Goal: Transaction & Acquisition: Purchase product/service

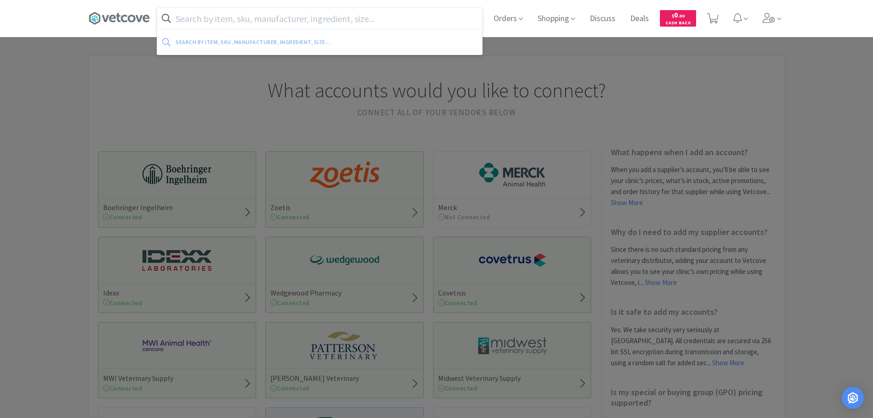
click at [418, 28] on input "text" at bounding box center [319, 18] width 325 height 21
click at [544, 64] on div at bounding box center [436, 209] width 873 height 418
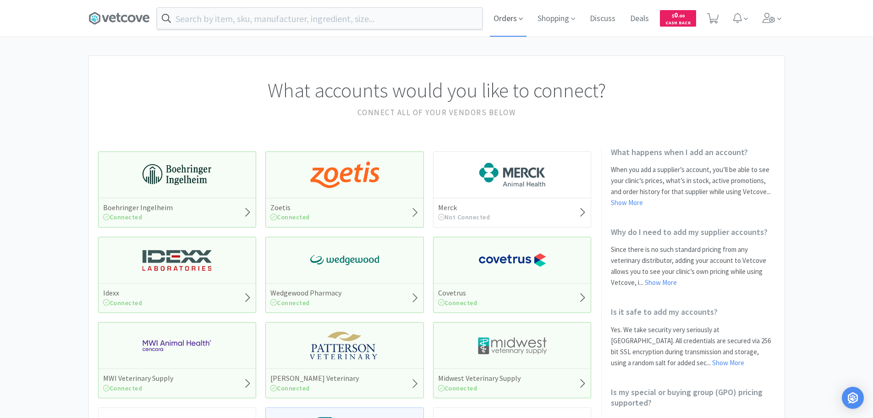
click at [513, 16] on span "Orders" at bounding box center [508, 18] width 37 height 37
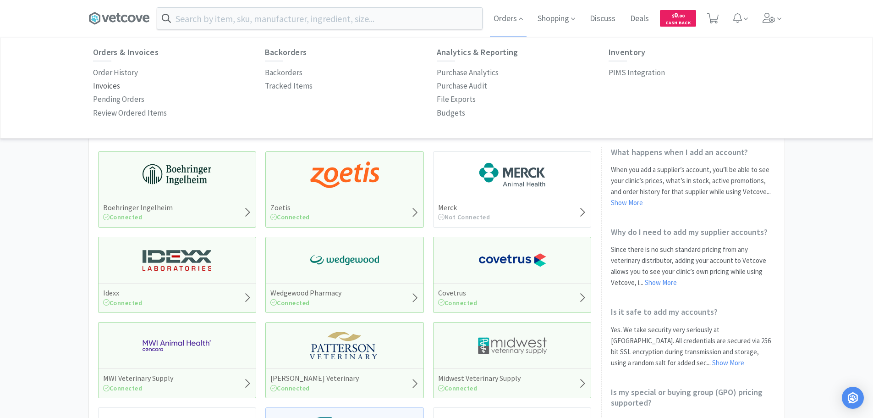
click at [105, 88] on p "Invoices" at bounding box center [106, 86] width 27 height 12
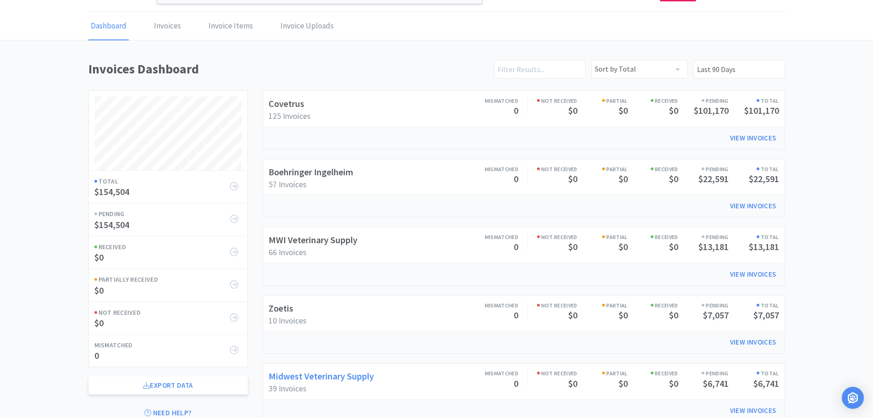
scroll to position [46, 0]
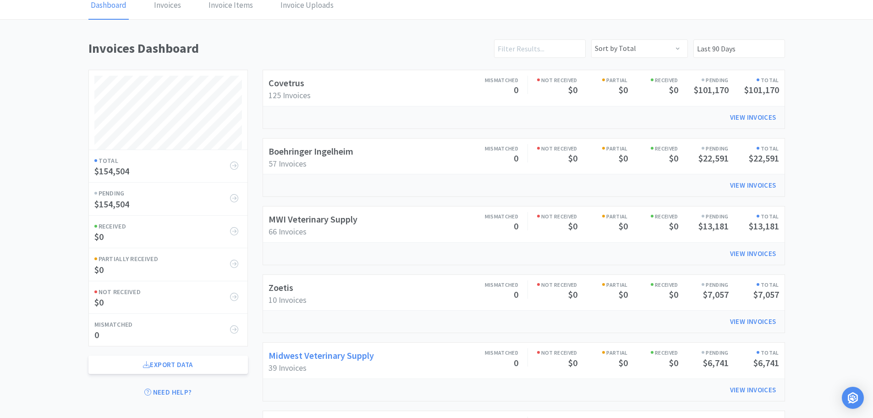
click at [352, 353] on link "Midwest Veterinary Supply" at bounding box center [321, 354] width 105 height 11
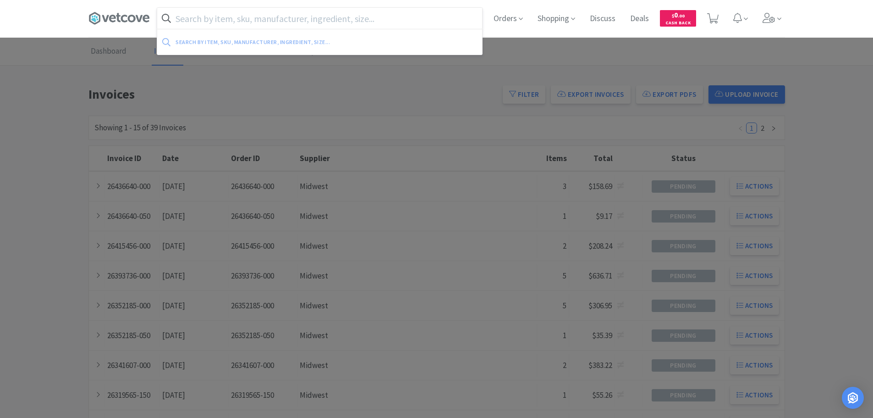
click at [291, 19] on input "text" at bounding box center [319, 18] width 325 height 21
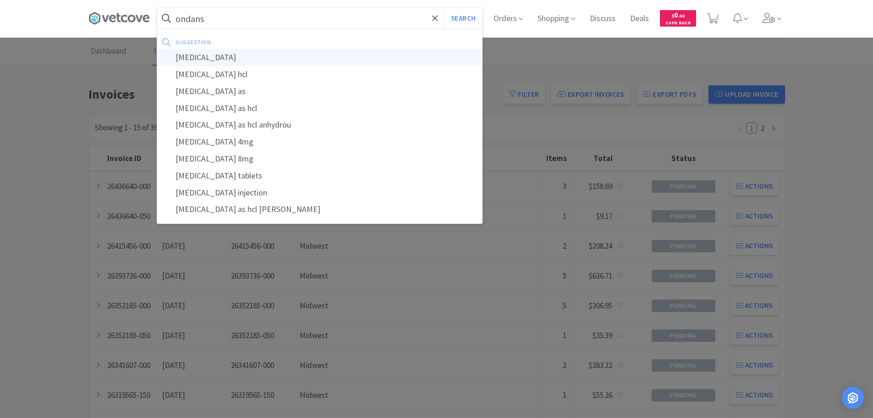
click at [281, 55] on div "[MEDICAL_DATA]" at bounding box center [319, 57] width 325 height 17
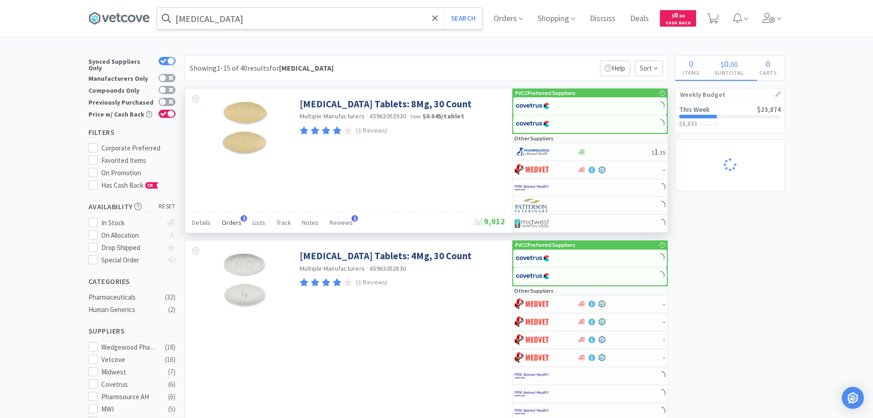
click at [229, 221] on span "Orders" at bounding box center [232, 222] width 20 height 8
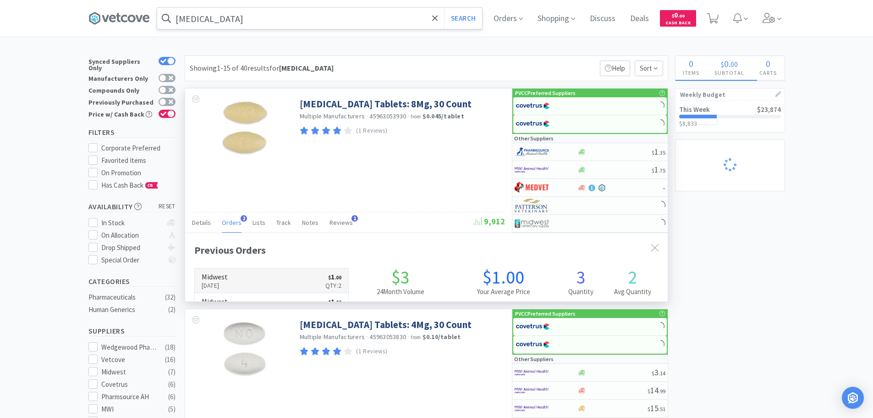
scroll to position [237, 483]
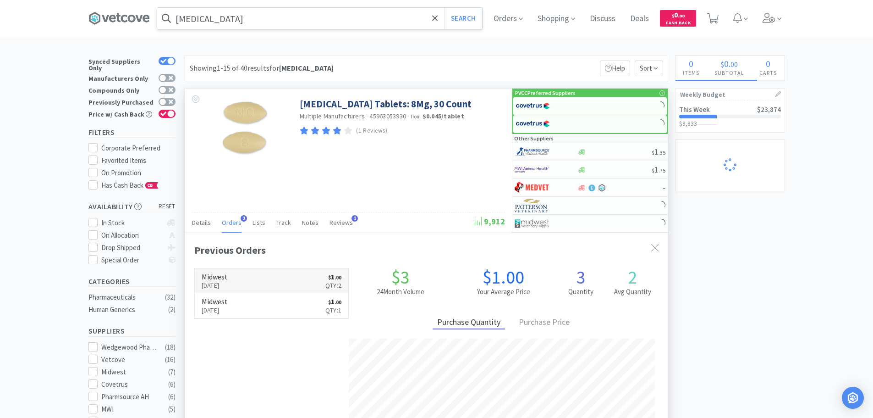
click at [228, 276] on h6 "Midwest" at bounding box center [215, 276] width 26 height 7
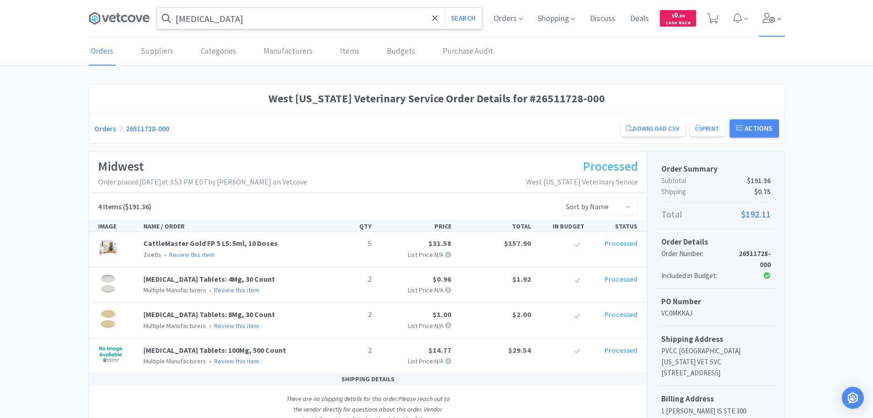
click at [765, 25] on span at bounding box center [772, 18] width 26 height 37
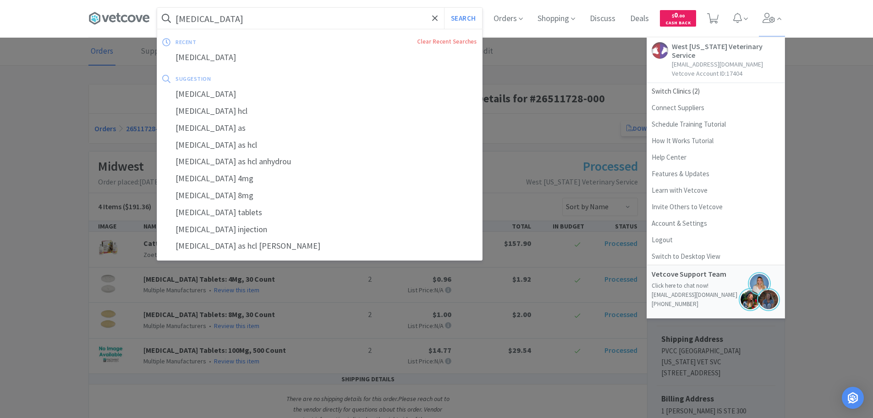
click at [285, 10] on input "[MEDICAL_DATA]" at bounding box center [319, 18] width 325 height 21
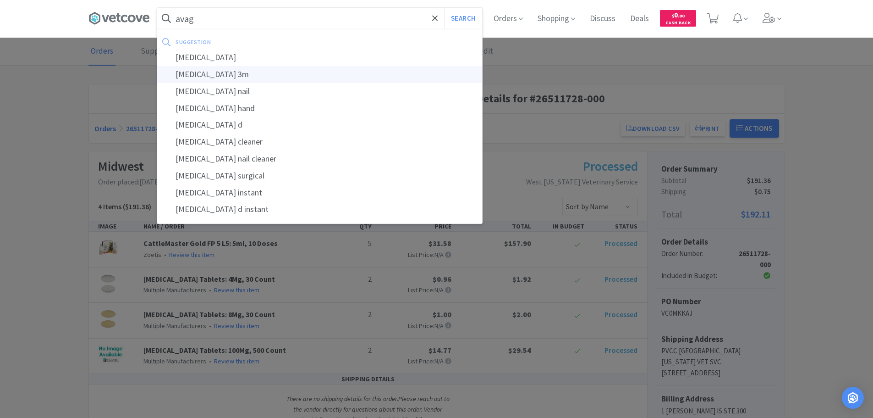
click at [259, 78] on div "[MEDICAL_DATA] 3m" at bounding box center [319, 74] width 325 height 17
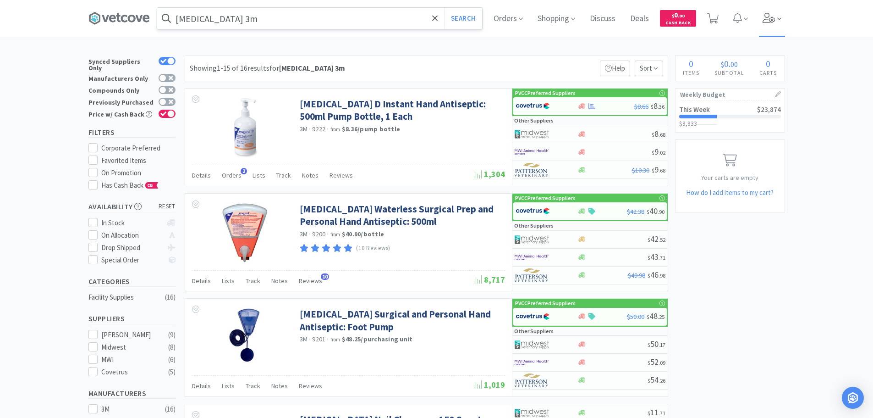
click at [772, 14] on icon at bounding box center [769, 18] width 13 height 10
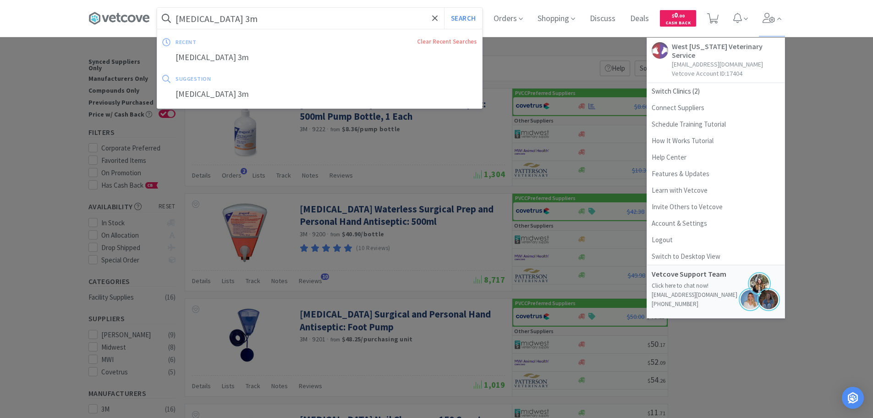
click at [220, 22] on input "[MEDICAL_DATA] 3m" at bounding box center [319, 18] width 325 height 21
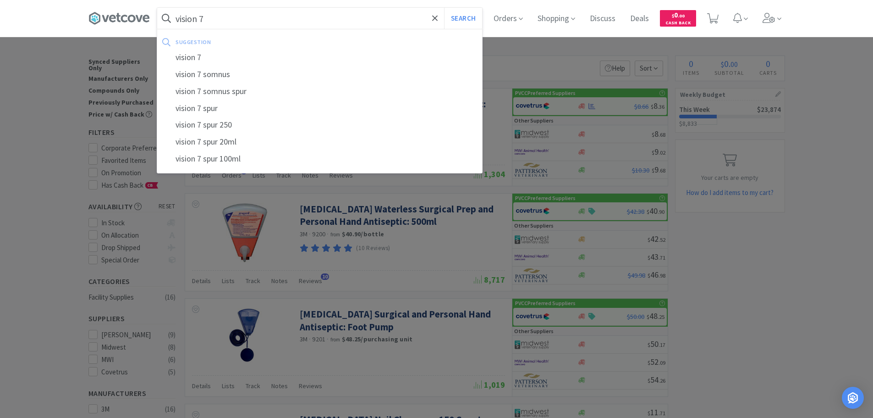
type input "vision 7"
click at [444, 8] on button "Search" at bounding box center [463, 18] width 38 height 21
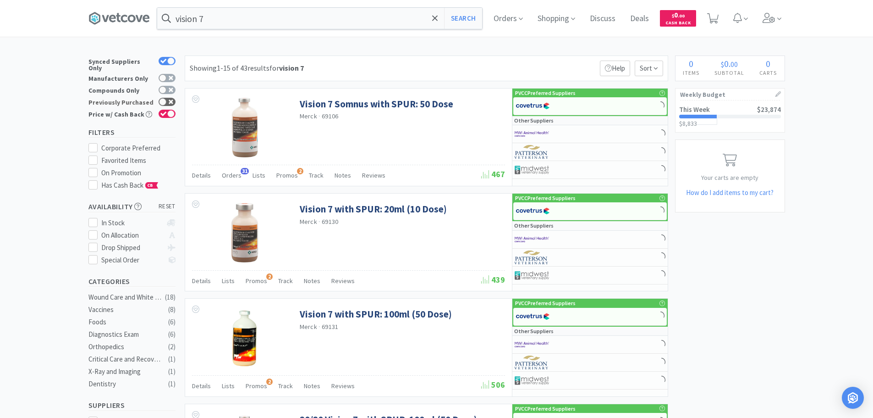
click at [168, 98] on div at bounding box center [167, 102] width 17 height 8
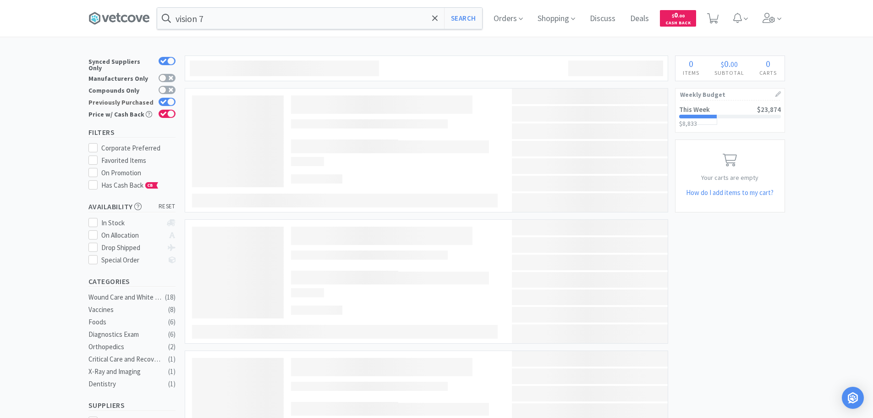
checkbox input "true"
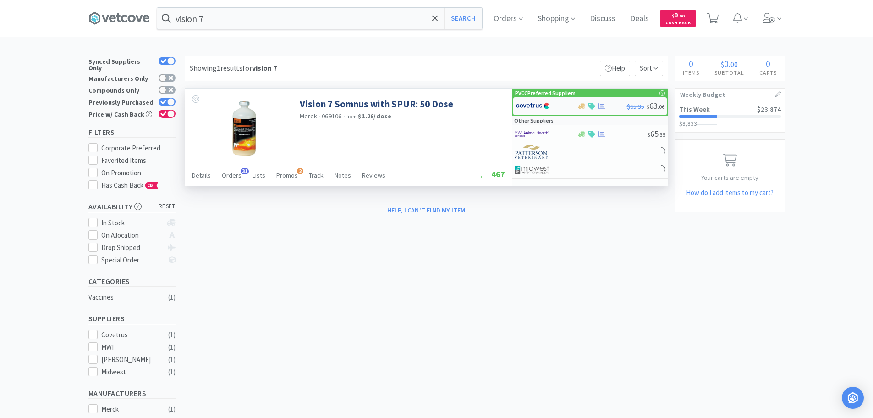
click at [565, 102] on div at bounding box center [541, 106] width 50 height 16
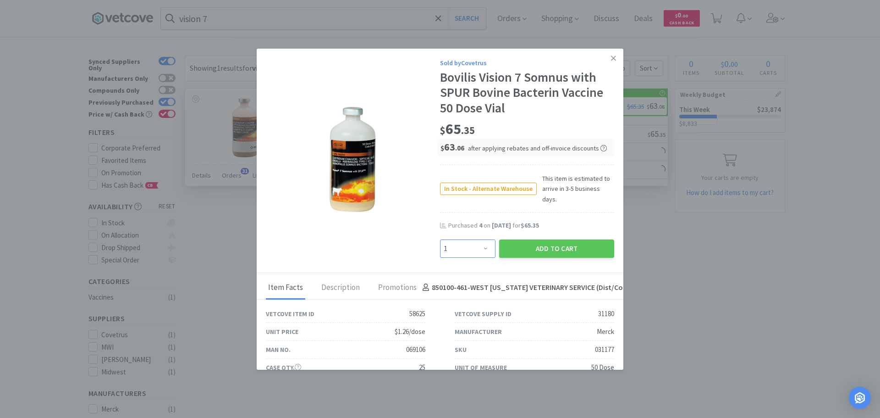
click at [477, 239] on select "Enter Quantity 1 2 3 4 5 6 7 8 9 10 11 12 13 14 15 16 17 18 19 20 Enter Quantity" at bounding box center [467, 248] width 55 height 18
select select "2"
click at [440, 239] on select "Enter Quantity 1 2 3 4 5 6 7 8 9 10 11 12 13 14 15 16 17 18 19 20 Enter Quantity" at bounding box center [467, 248] width 55 height 18
click at [547, 239] on button "Add to Cart" at bounding box center [556, 248] width 115 height 18
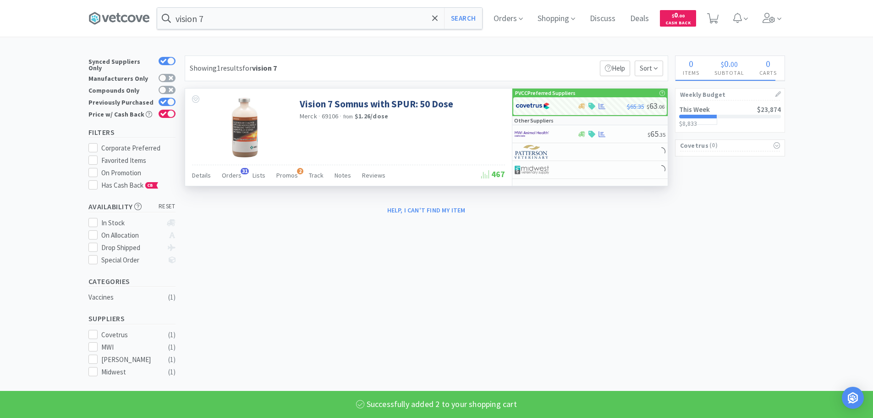
select select "2"
click at [325, 23] on input "vision 7" at bounding box center [319, 18] width 325 height 21
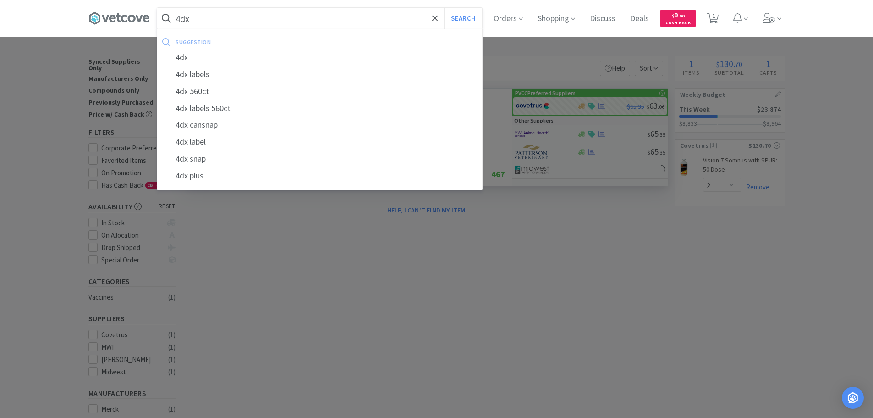
type input "4dx"
click at [444, 8] on button "Search" at bounding box center [463, 18] width 38 height 21
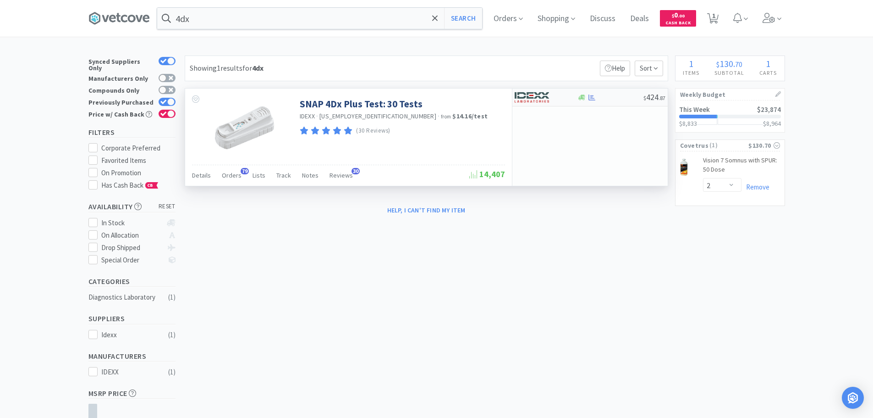
click at [543, 101] on img at bounding box center [532, 97] width 34 height 14
select select "1"
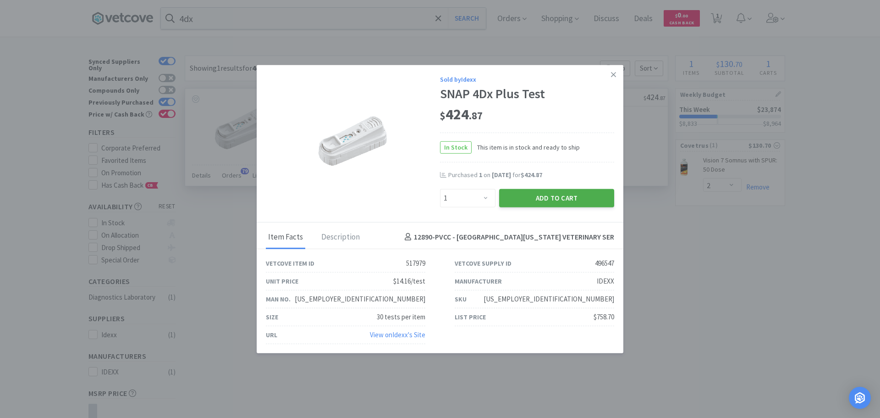
click at [549, 197] on button "Add to Cart" at bounding box center [556, 197] width 115 height 18
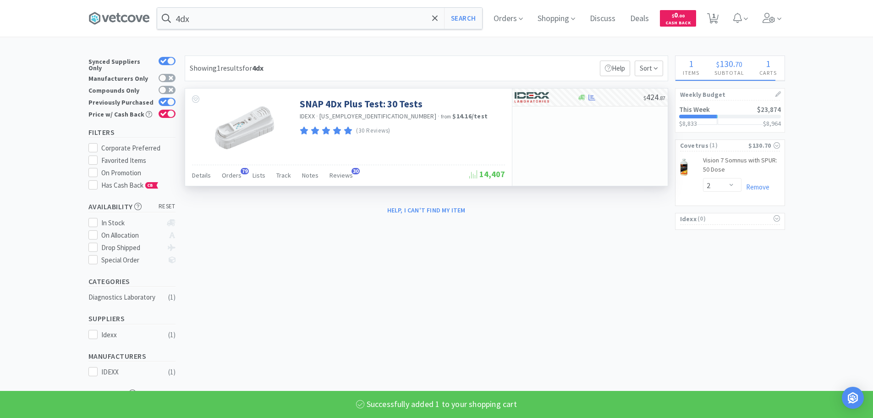
select select "1"
click at [242, 24] on input "4dx" at bounding box center [319, 18] width 325 height 21
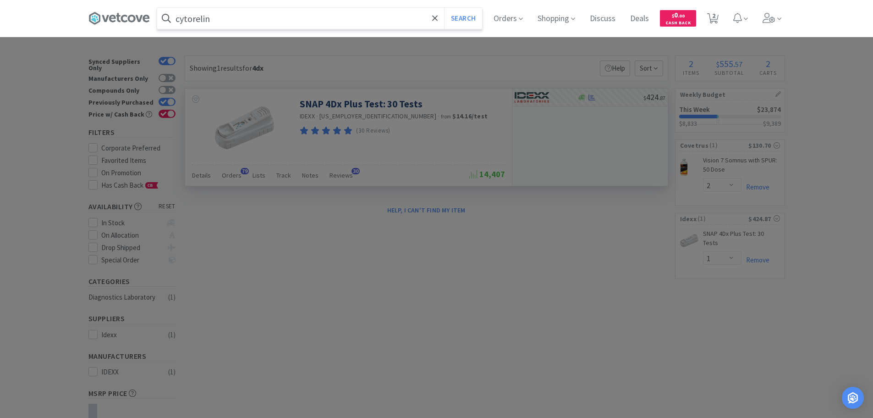
type input "cytorelin"
click at [444, 8] on button "Search" at bounding box center [463, 18] width 38 height 21
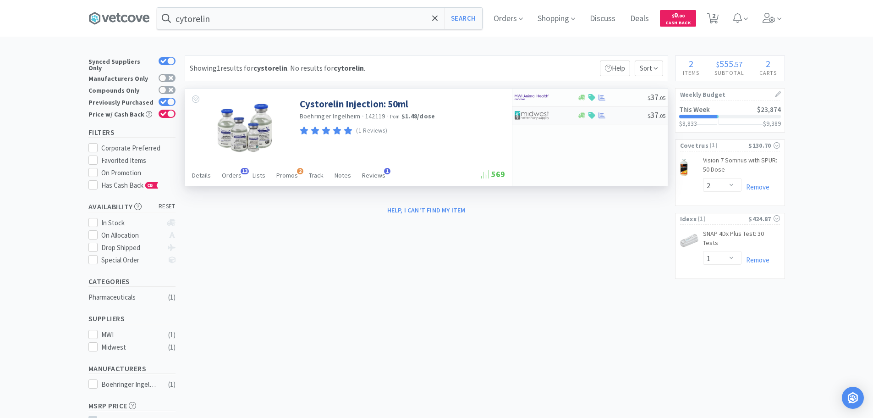
click at [543, 113] on img at bounding box center [532, 115] width 34 height 14
select select "1"
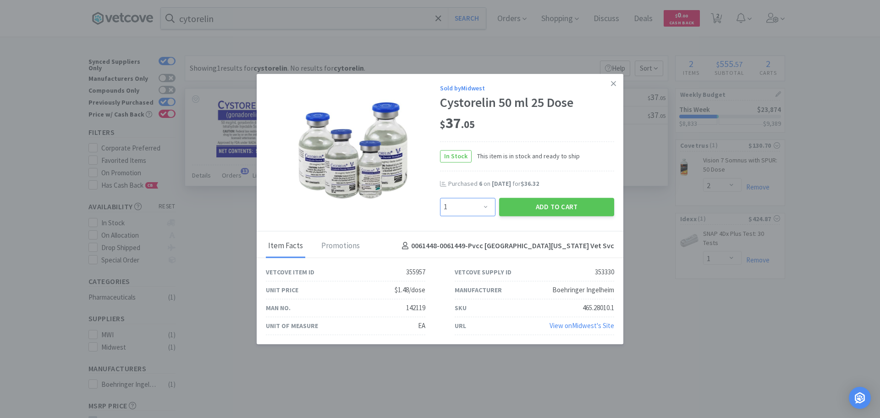
click at [478, 207] on select "Enter Quantity 1 2 3 4 5 6 7 8 9 10 11 12 13 14 15 16 17 18 19 20 Enter Quantity" at bounding box center [467, 207] width 55 height 18
drag, startPoint x: 687, startPoint y: 283, endPoint x: 664, endPoint y: 241, distance: 48.2
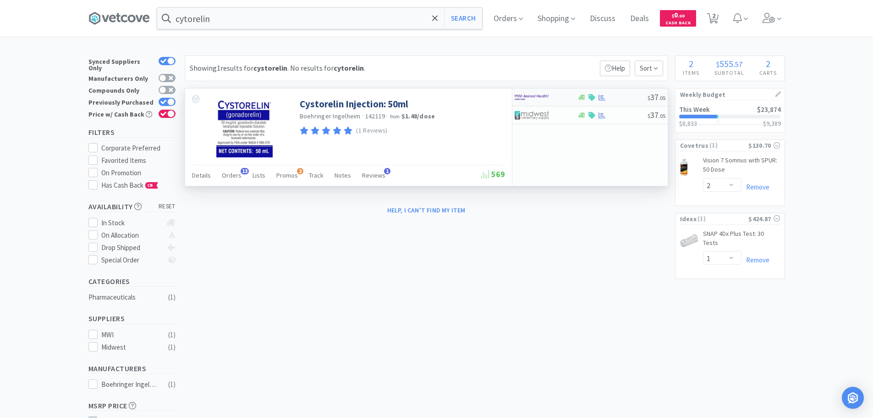
click at [544, 98] on img at bounding box center [532, 97] width 34 height 14
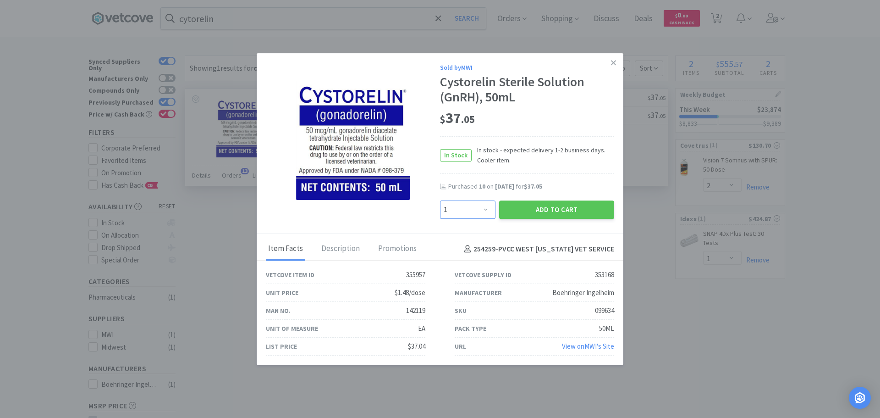
click at [482, 209] on select "Enter Quantity 1 2 3 4 5 6 7 8 9 10 11 12 13 14 15 16 17 18 19 20 Enter Quantity" at bounding box center [467, 209] width 55 height 18
select select "4"
click at [440, 200] on select "Enter Quantity 1 2 3 4 5 6 7 8 9 10 11 12 13 14 15 16 17 18 19 20 Enter Quantity" at bounding box center [467, 209] width 55 height 18
click at [550, 214] on button "Add to Cart" at bounding box center [556, 209] width 115 height 18
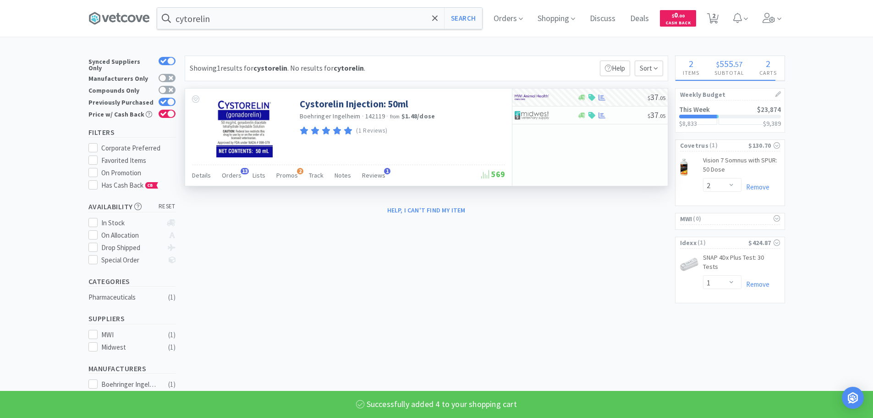
select select "4"
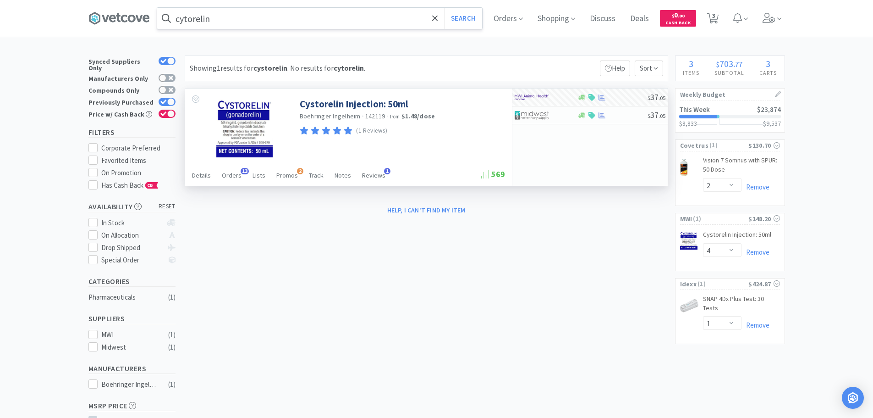
click at [335, 15] on input "cytorelin" at bounding box center [319, 18] width 325 height 21
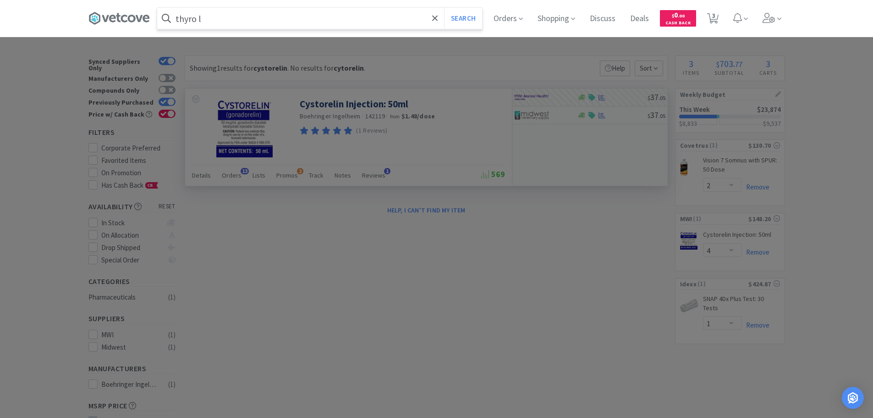
type input "thyro l"
click at [444, 8] on button "Search" at bounding box center [463, 18] width 38 height 21
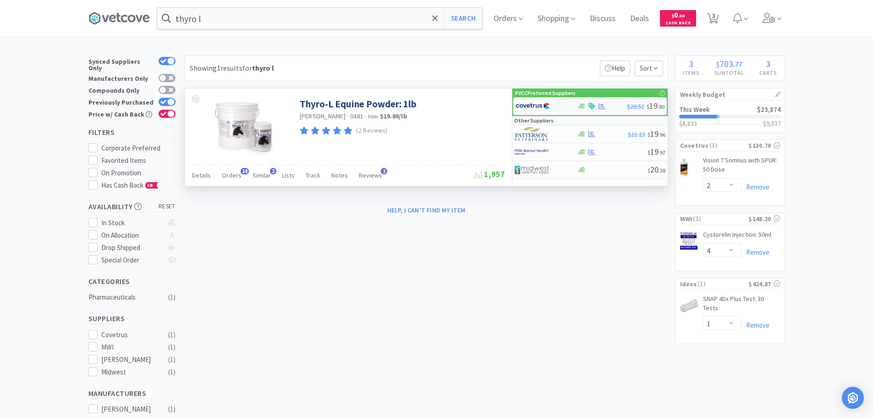
click at [537, 108] on img at bounding box center [533, 106] width 34 height 14
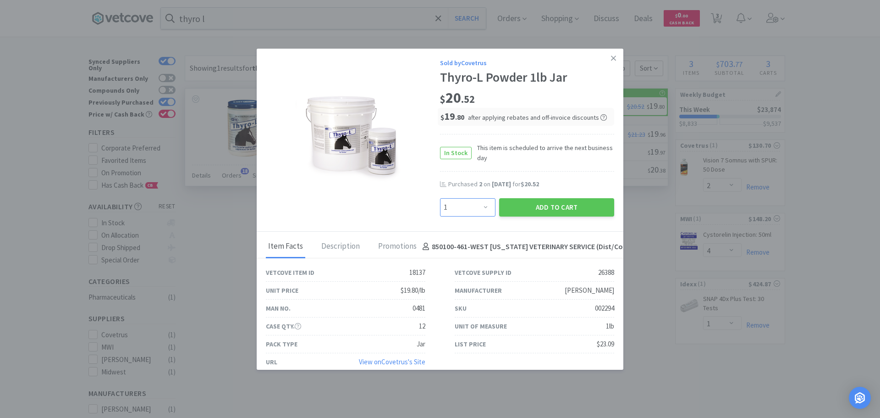
drag, startPoint x: 472, startPoint y: 204, endPoint x: 472, endPoint y: 199, distance: 6.0
click at [472, 204] on select "Enter Quantity 1 2 3 4 5 6 7 8 9 10 11 12 13 14 15 16 17 18 19 20 Enter Quantity" at bounding box center [467, 207] width 55 height 18
select select "2"
click at [440, 198] on select "Enter Quantity 1 2 3 4 5 6 7 8 9 10 11 12 13 14 15 16 17 18 19 20 Enter Quantity" at bounding box center [467, 207] width 55 height 18
click at [536, 208] on button "Add to Cart" at bounding box center [556, 207] width 115 height 18
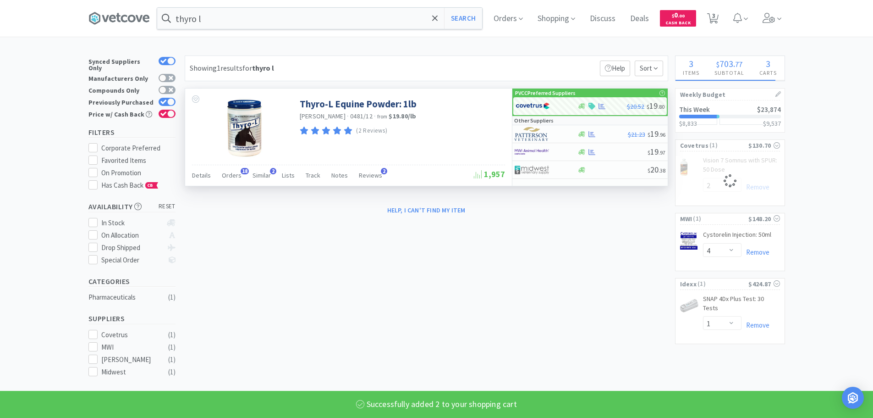
select select "2"
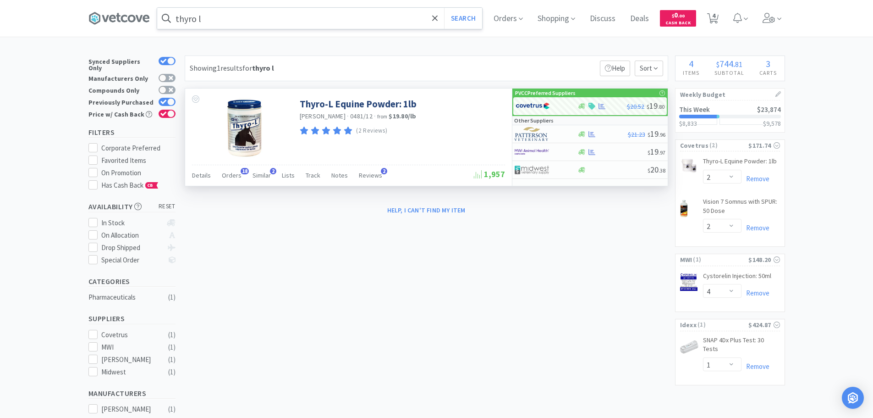
click at [220, 16] on input "thyro l" at bounding box center [319, 18] width 325 height 21
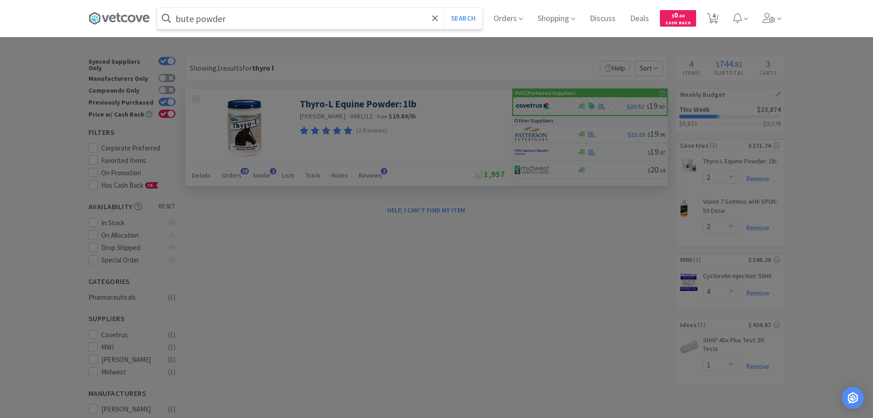
type input "bute powder"
click at [444, 8] on button "Search" at bounding box center [463, 18] width 38 height 21
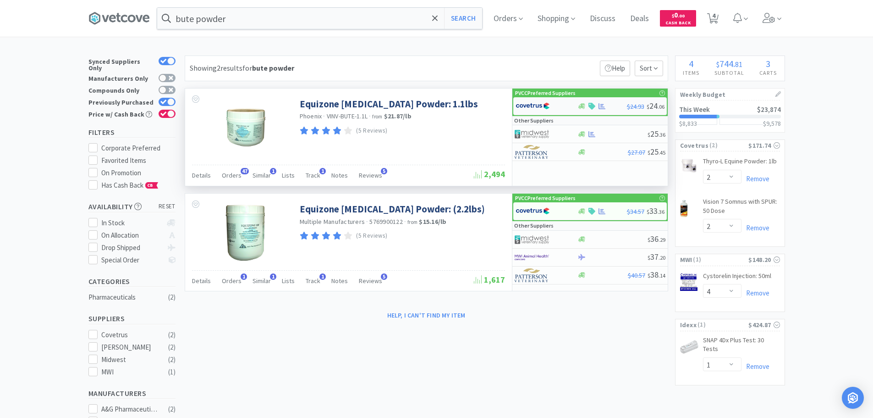
click at [535, 106] on img at bounding box center [533, 106] width 34 height 14
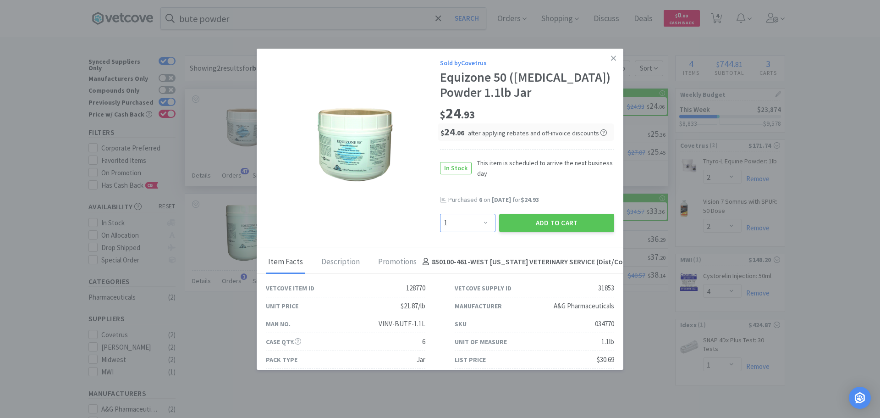
drag, startPoint x: 466, startPoint y: 227, endPoint x: 466, endPoint y: 215, distance: 11.9
click at [466, 227] on select "Enter Quantity 1 2 3 4 5 6 7 8 9 10 11 12 13 14 15 16 17 18 19 20 Enter Quantity" at bounding box center [467, 223] width 55 height 18
select select "6"
click at [440, 214] on select "Enter Quantity 1 2 3 4 5 6 7 8 9 10 11 12 13 14 15 16 17 18 19 20 Enter Quantity" at bounding box center [467, 223] width 55 height 18
click at [536, 221] on button "Add to Cart" at bounding box center [556, 223] width 115 height 18
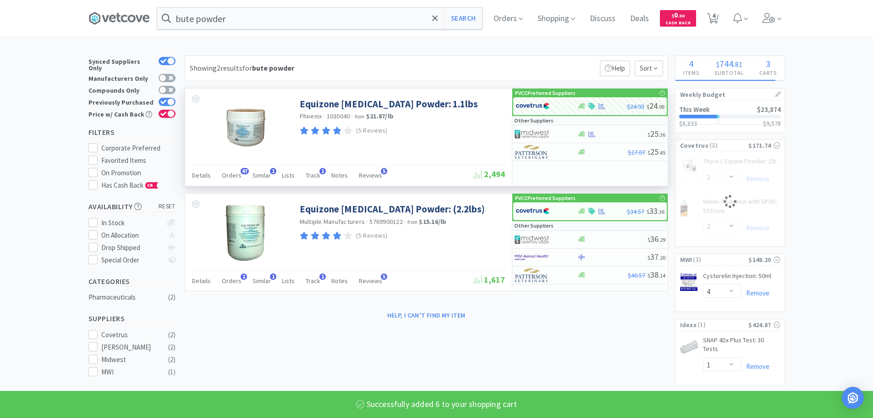
select select "6"
select select "2"
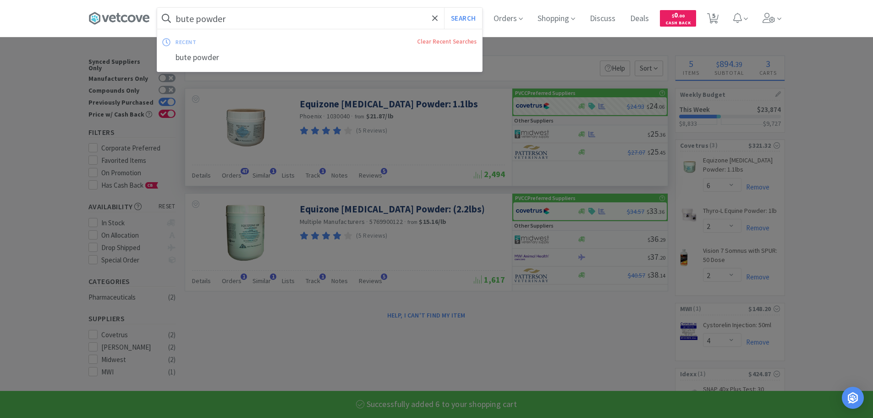
click at [285, 25] on input "bute powder" at bounding box center [319, 18] width 325 height 21
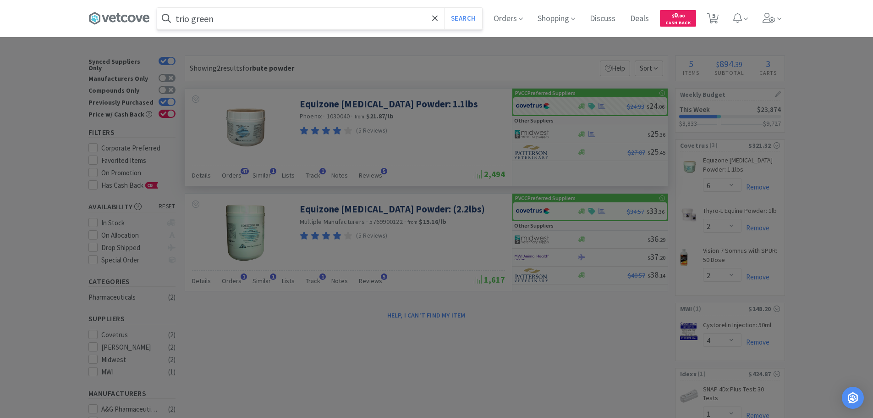
type input "trio green"
click at [444, 8] on button "Search" at bounding box center [463, 18] width 38 height 21
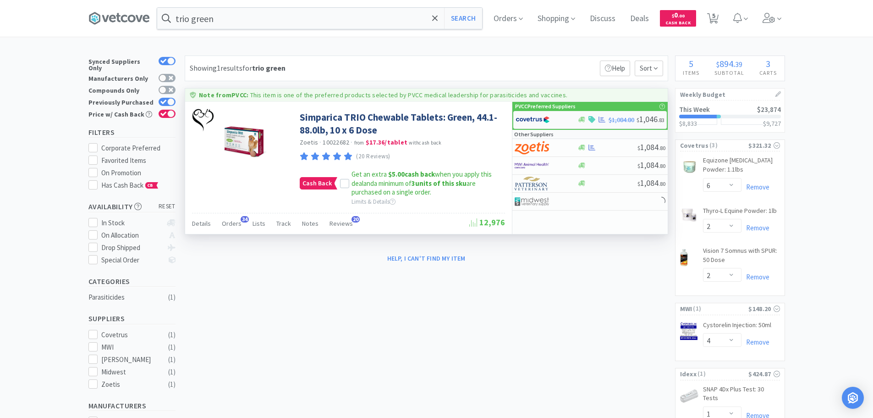
click at [574, 116] on div at bounding box center [547, 120] width 62 height 16
select select "2"
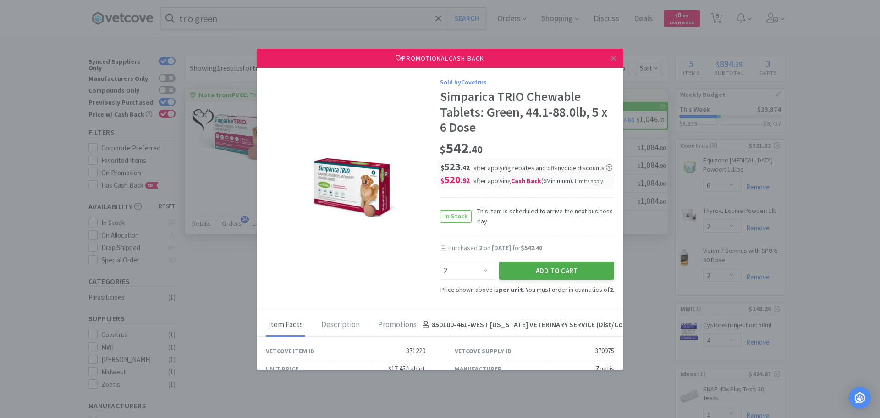
click at [525, 269] on button "Add to Cart" at bounding box center [556, 270] width 115 height 18
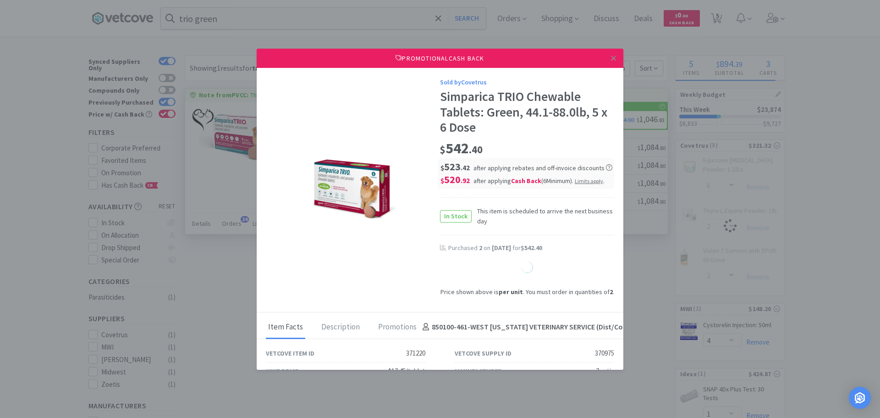
select select "1"
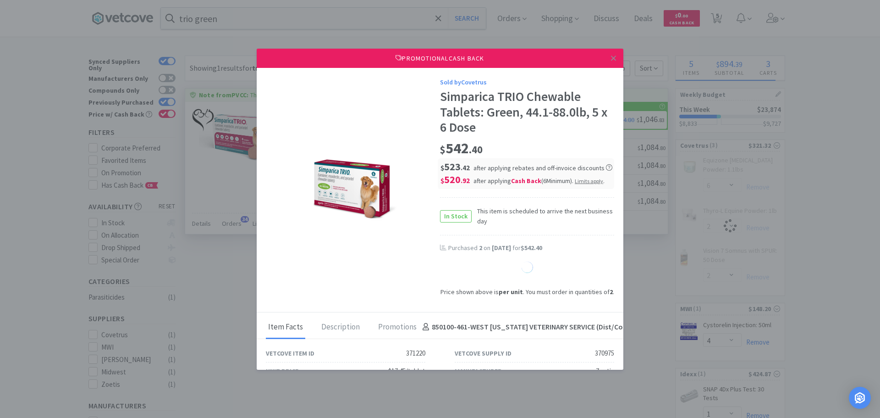
select select "1"
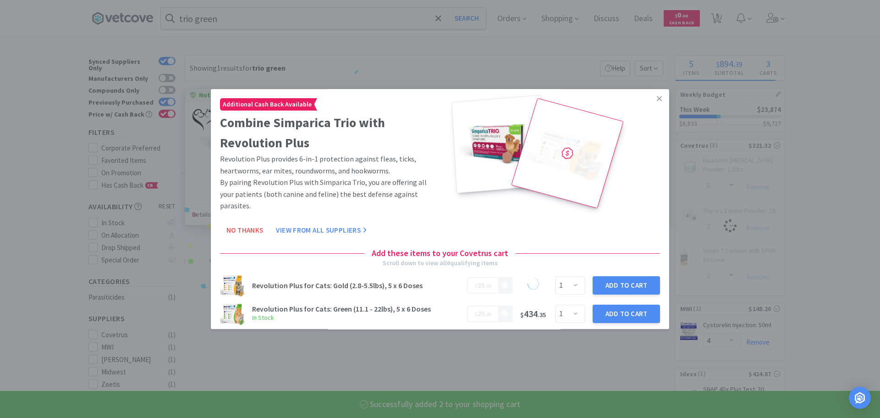
select select "2"
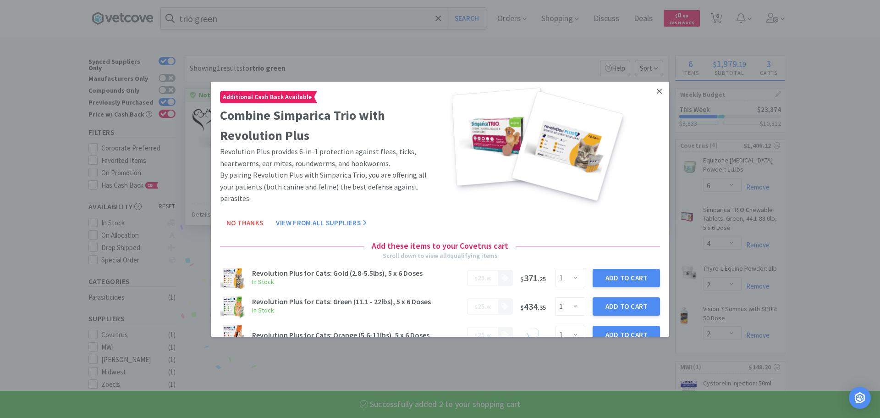
click at [657, 92] on icon at bounding box center [659, 90] width 5 height 5
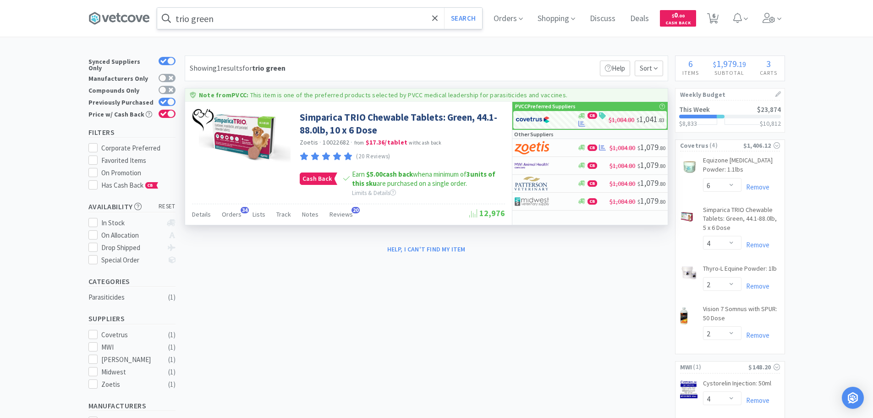
click at [223, 17] on input "trio green" at bounding box center [319, 18] width 325 height 21
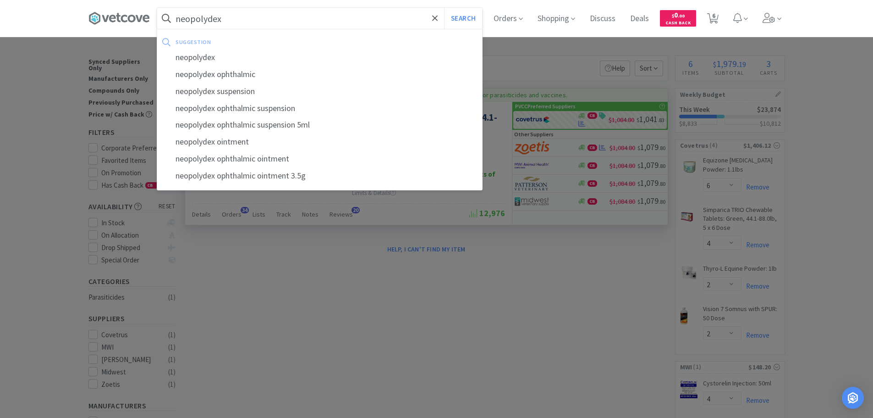
type input "neopolydex"
click at [444, 8] on button "Search" at bounding box center [463, 18] width 38 height 21
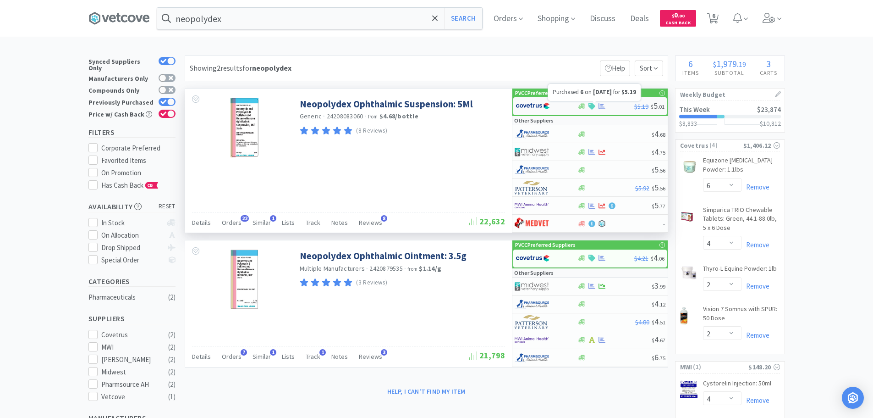
click at [605, 106] on icon at bounding box center [602, 106] width 7 height 7
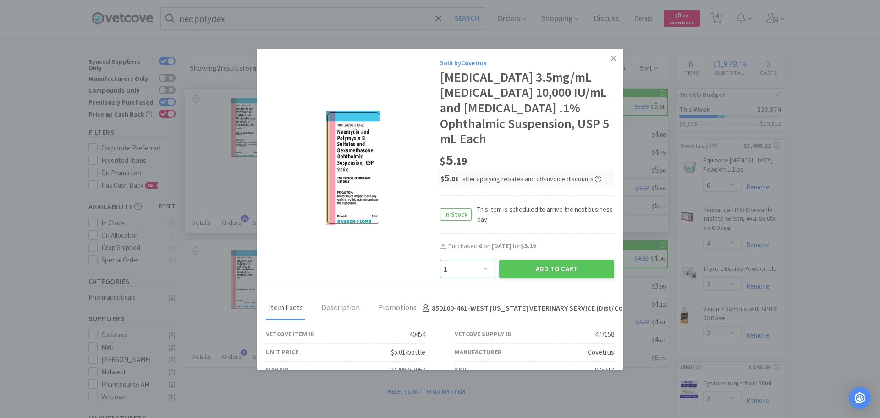
click at [470, 265] on select "Enter Quantity 1 2 3 4 5 6 7 8 9 10 11 12 13 14 15 16 17 18 19 20 Enter Quantity" at bounding box center [467, 268] width 55 height 18
select select "6"
click at [440, 259] on select "Enter Quantity 1 2 3 4 5 6 7 8 9 10 11 12 13 14 15 16 17 18 19 20 Enter Quantity" at bounding box center [467, 268] width 55 height 18
click at [540, 267] on button "Add to Cart" at bounding box center [556, 268] width 115 height 18
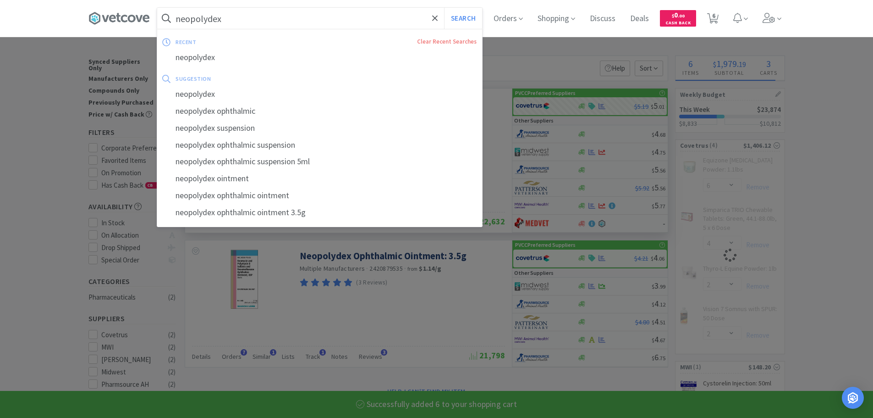
click at [277, 25] on input "neopolydex" at bounding box center [319, 18] width 325 height 21
select select "6"
select select "2"
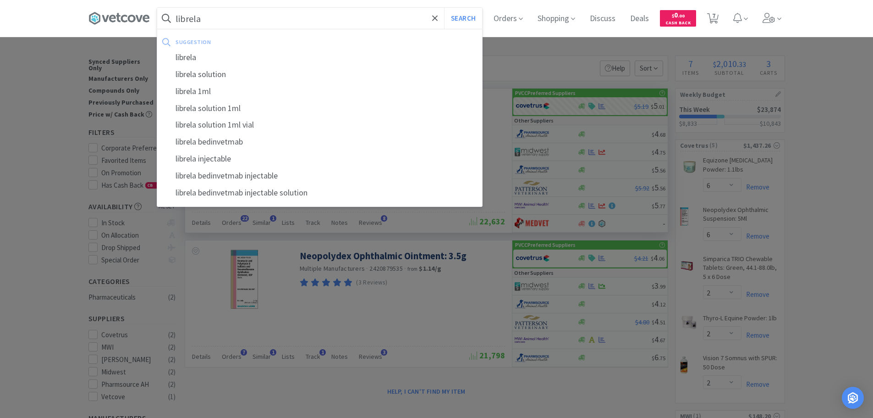
type input "librela"
click at [444, 8] on button "Search" at bounding box center [463, 18] width 38 height 21
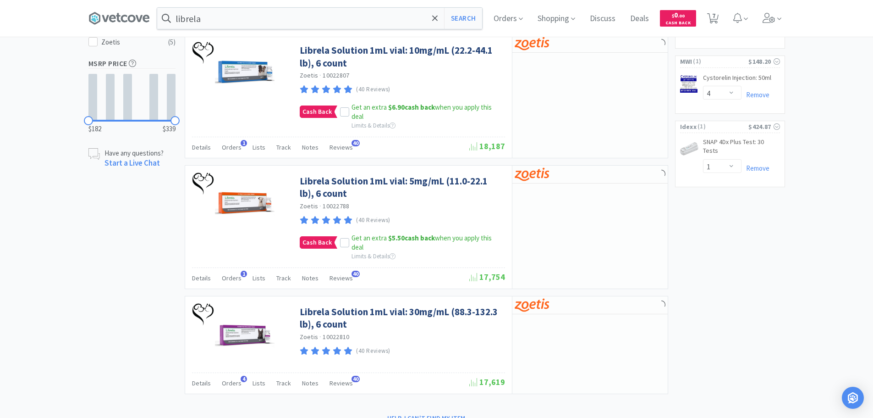
scroll to position [390, 0]
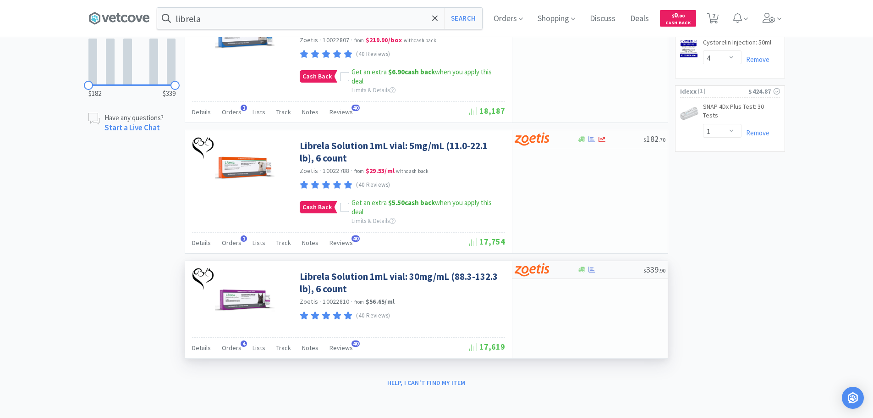
click at [552, 272] on div at bounding box center [540, 270] width 50 height 16
select select "1"
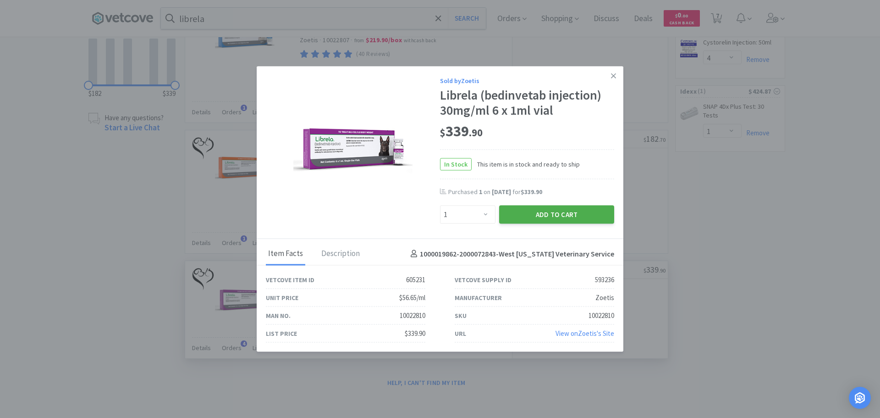
click at [577, 214] on button "Add to Cart" at bounding box center [556, 214] width 115 height 18
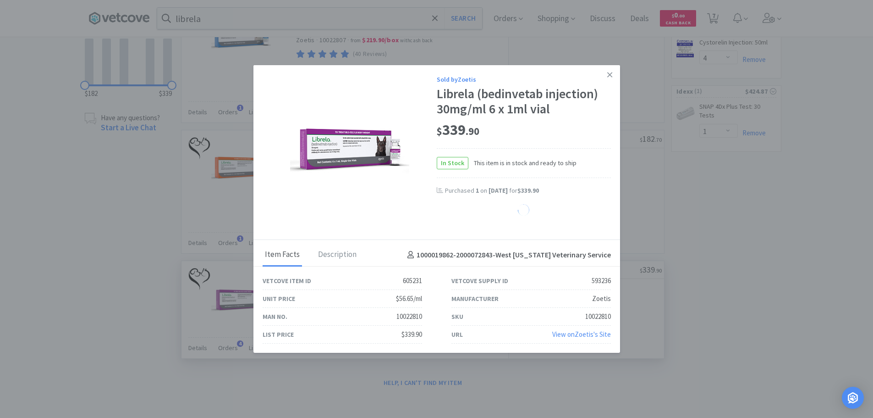
select select "1"
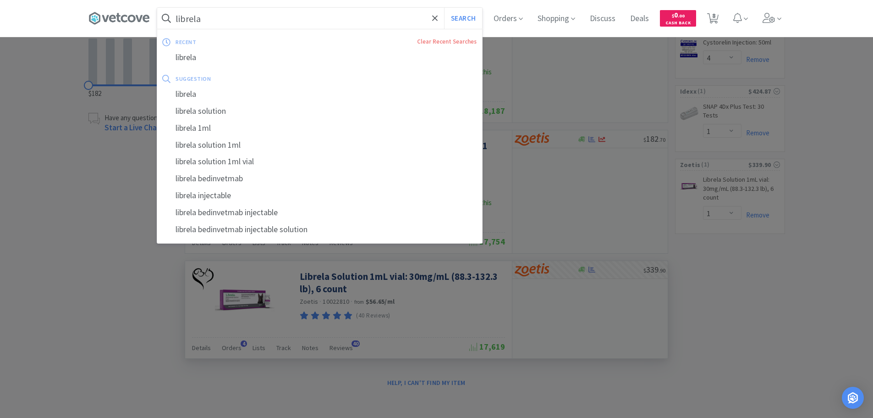
click at [319, 18] on input "librela" at bounding box center [319, 18] width 325 height 21
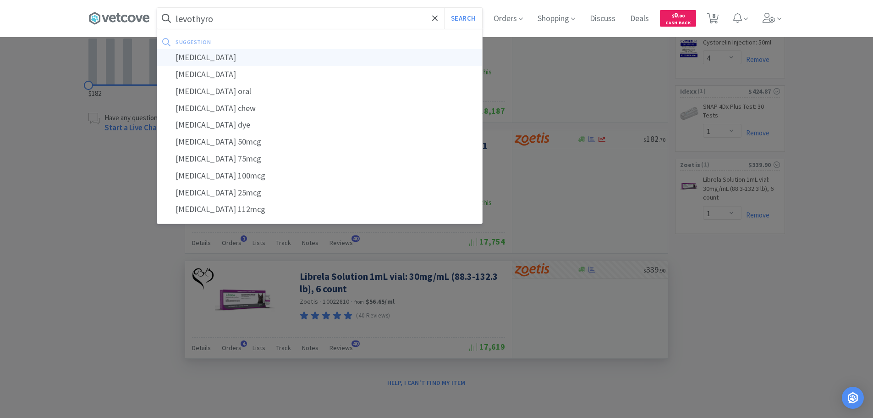
click at [322, 55] on div "[MEDICAL_DATA]" at bounding box center [319, 57] width 325 height 17
type input "[MEDICAL_DATA]"
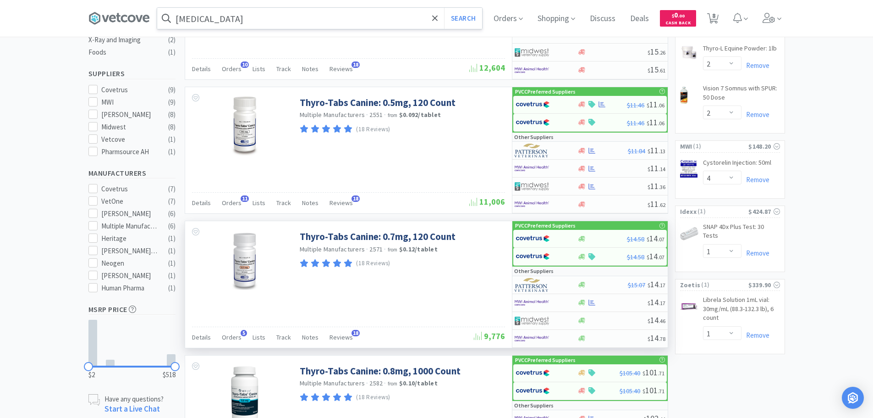
scroll to position [275, 0]
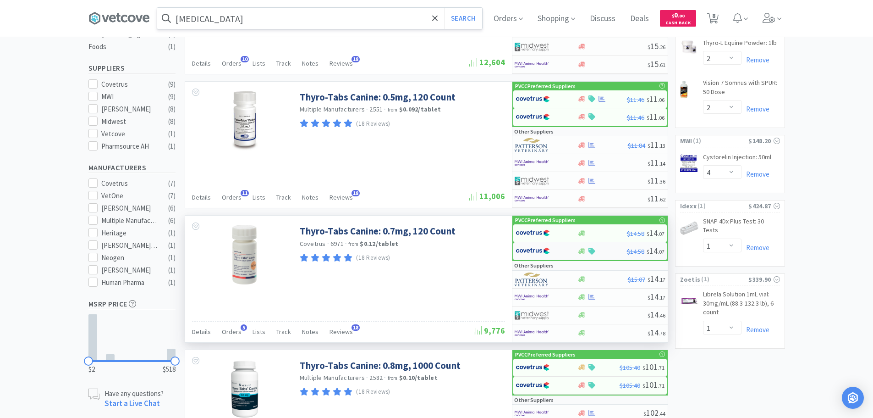
click at [563, 253] on div at bounding box center [541, 251] width 50 height 16
select select "1"
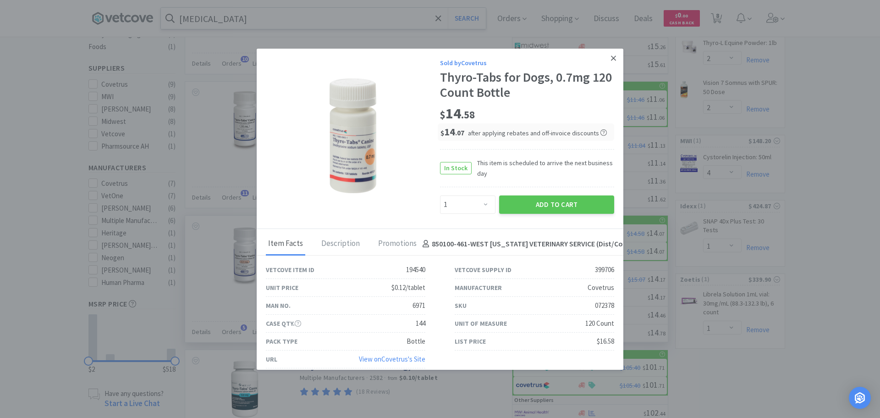
click at [611, 58] on icon at bounding box center [613, 58] width 5 height 8
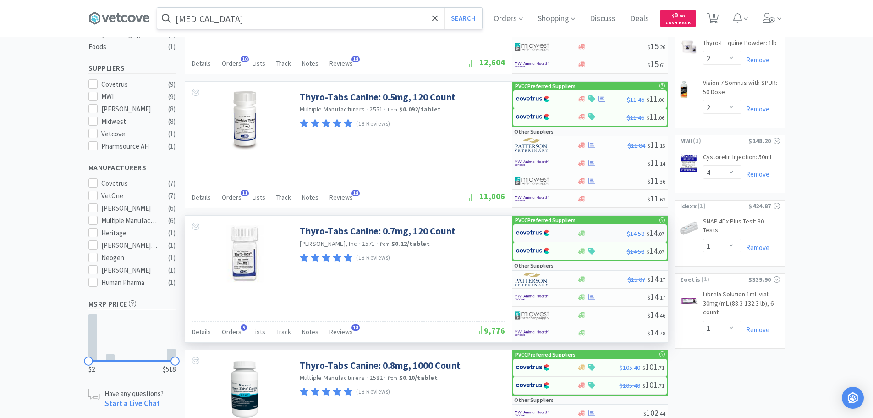
click at [549, 232] on img at bounding box center [533, 233] width 34 height 14
select select "1"
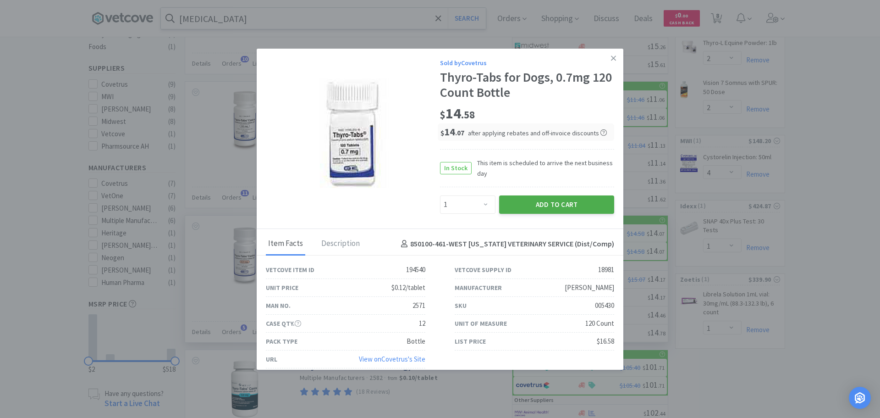
click at [549, 203] on button "Add to Cart" at bounding box center [556, 204] width 115 height 18
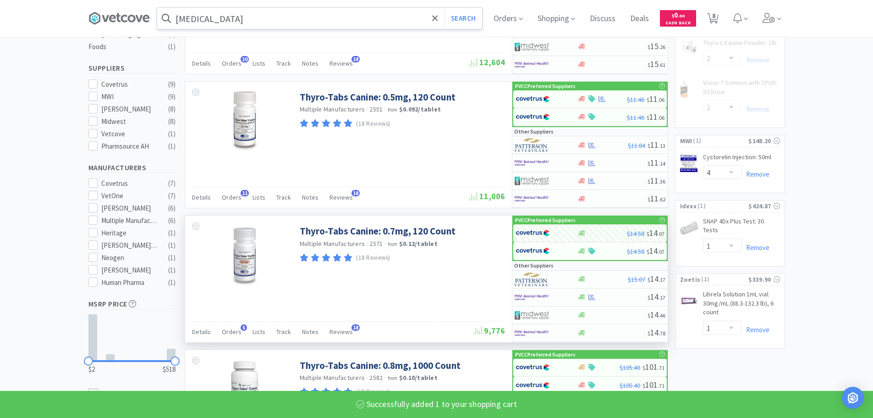
select select "1"
select select "2"
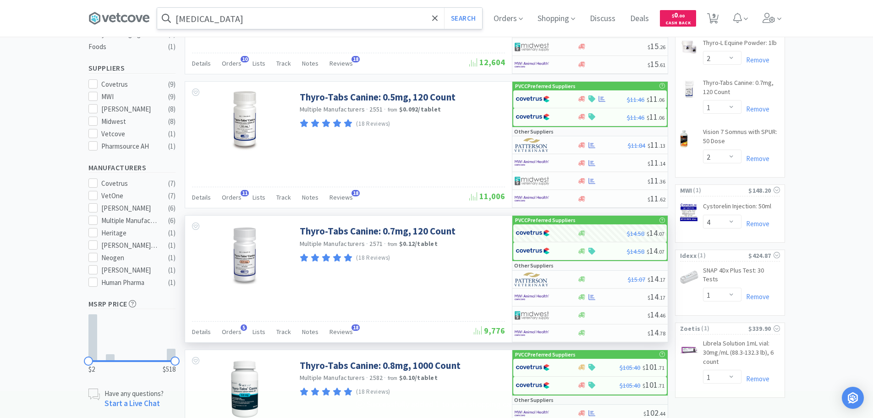
click at [232, 19] on input "[MEDICAL_DATA]" at bounding box center [319, 18] width 325 height 21
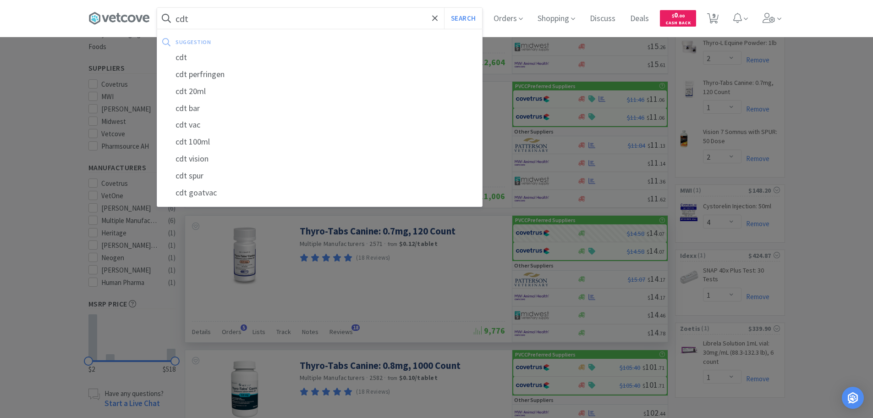
click at [444, 8] on button "Search" at bounding box center [463, 18] width 38 height 21
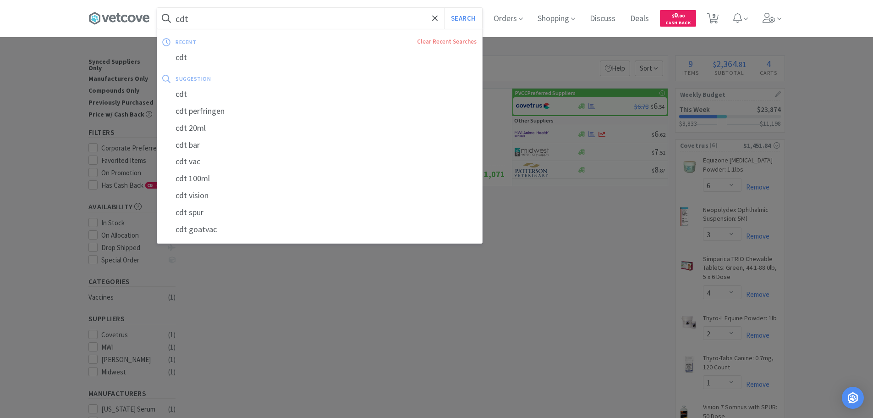
click at [248, 14] on input "cdt" at bounding box center [319, 18] width 325 height 21
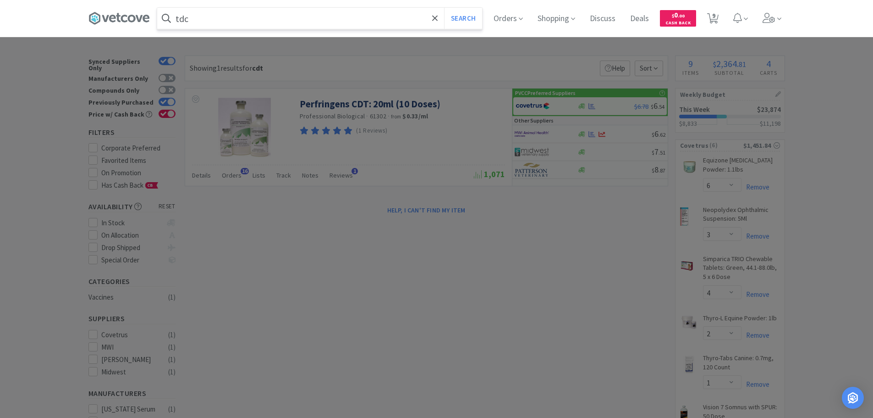
type input "tdc"
click at [444, 8] on button "Search" at bounding box center [463, 18] width 38 height 21
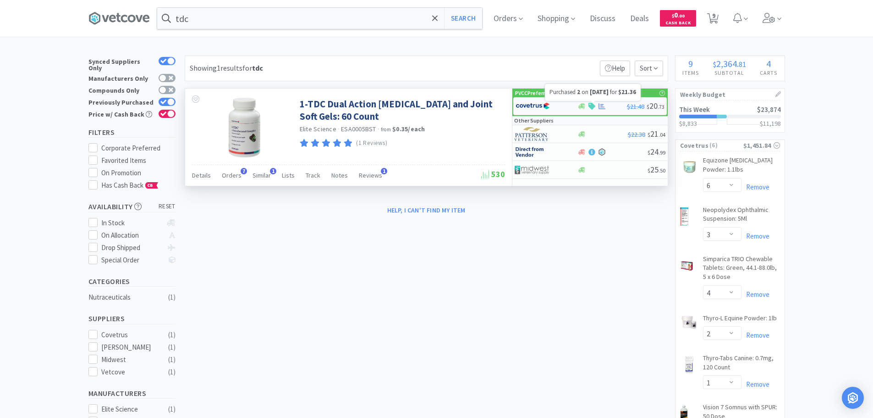
click at [602, 107] on icon at bounding box center [602, 106] width 7 height 6
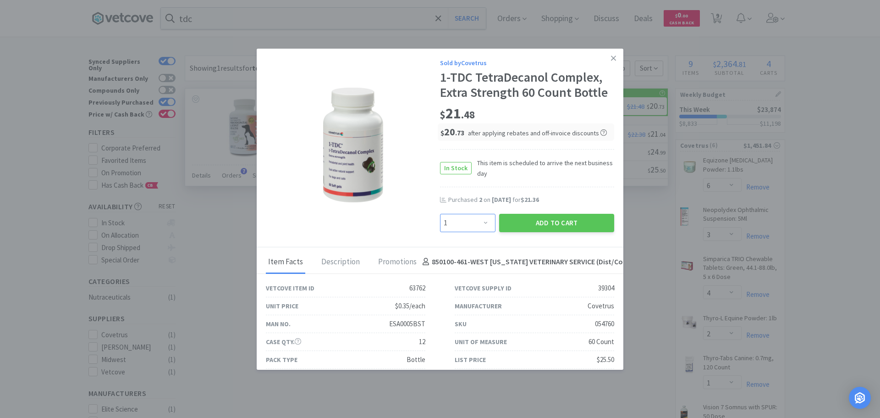
click at [471, 220] on select "Enter Quantity 1 2 3 4 5 6 7 8 9 10 11 12 13 14 15 16 17 18 19 20 Enter Quantity" at bounding box center [467, 223] width 55 height 18
select select "2"
click at [440, 214] on select "Enter Quantity 1 2 3 4 5 6 7 8 9 10 11 12 13 14 15 16 17 18 19 20 Enter Quantity" at bounding box center [467, 223] width 55 height 18
click at [524, 222] on button "Add to Cart" at bounding box center [556, 223] width 115 height 18
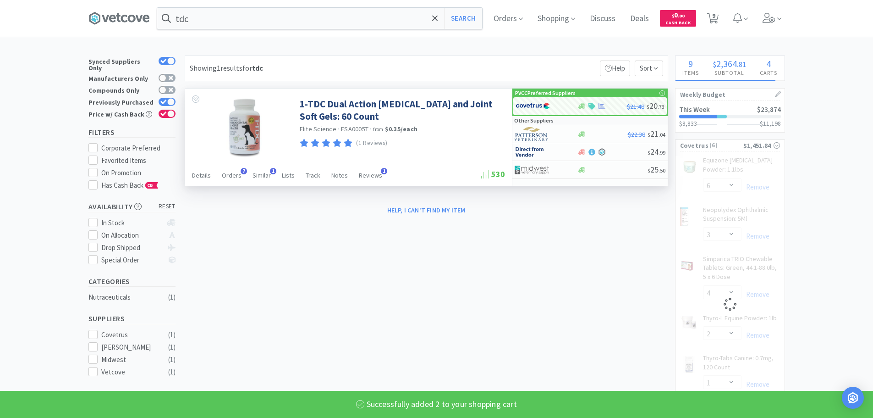
select select "2"
select select "6"
select select "2"
select select "1"
select select "2"
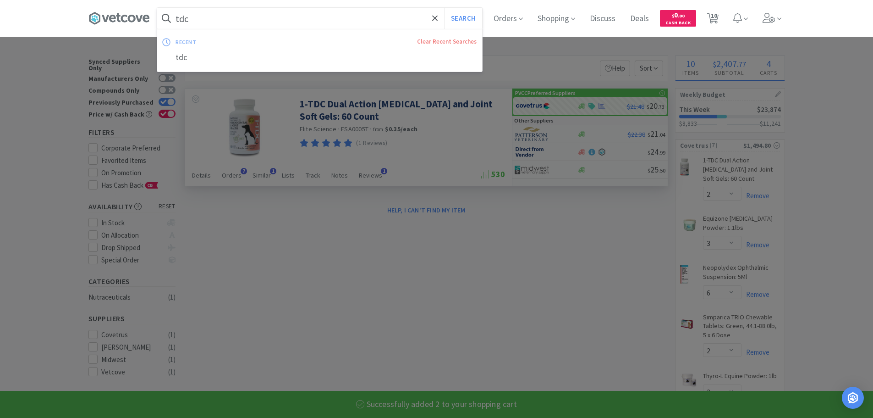
click at [231, 20] on input "tdc" at bounding box center [319, 18] width 325 height 21
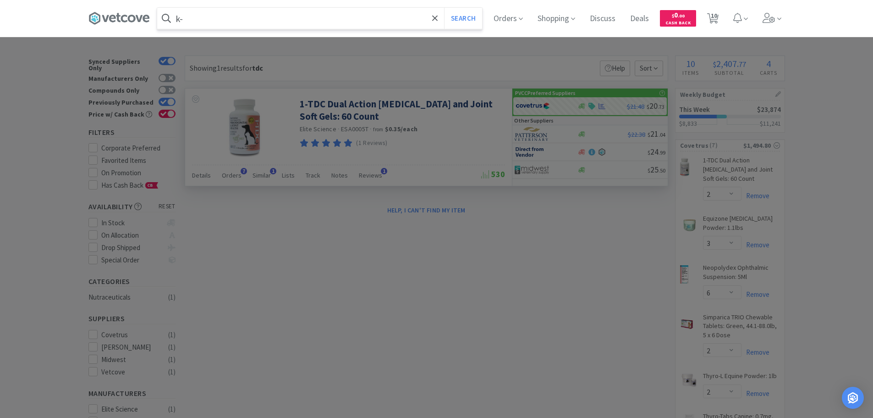
type input "k"
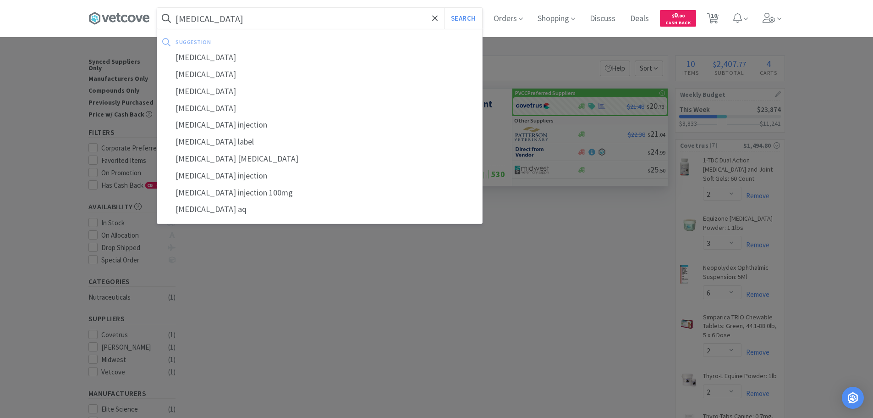
type input "[MEDICAL_DATA]"
click at [444, 8] on button "Search" at bounding box center [463, 18] width 38 height 21
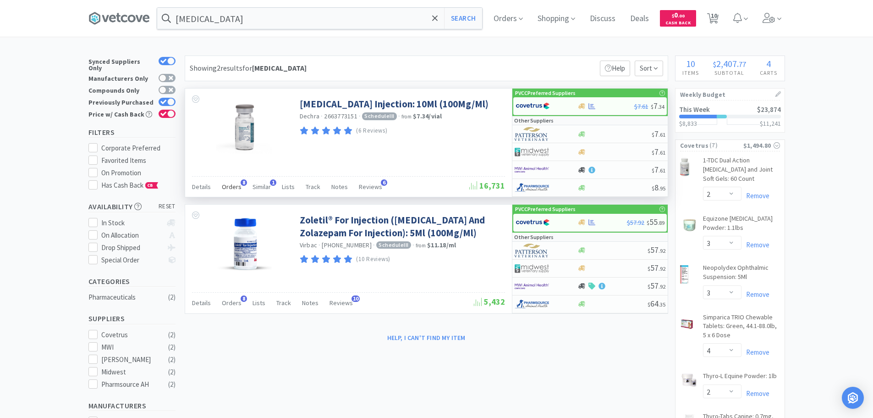
click at [228, 187] on span "Orders" at bounding box center [232, 186] width 20 height 8
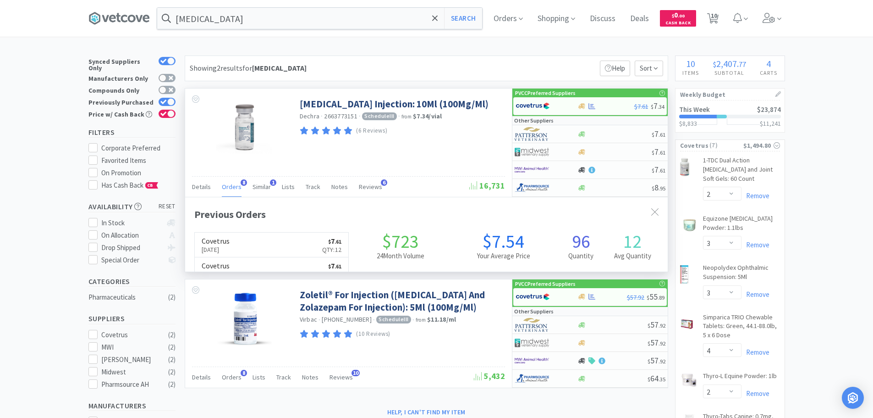
scroll to position [245, 483]
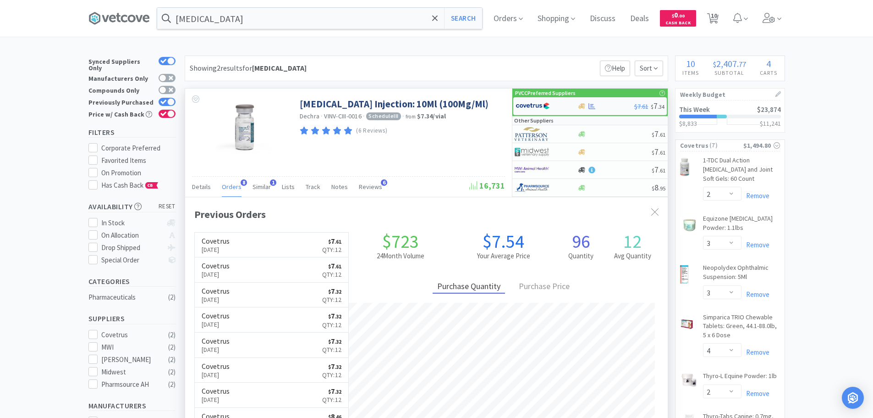
click at [546, 108] on img at bounding box center [533, 106] width 34 height 14
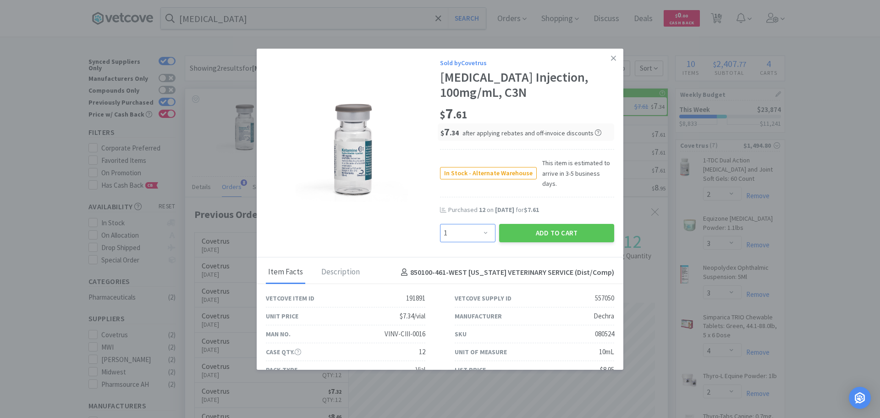
click at [471, 224] on select "Enter Quantity 1 2 3 4 5 6 7 8 9 10 11 12 13 14 15 16 17 18 19 20 Enter Quantity" at bounding box center [467, 233] width 55 height 18
select select "12"
click at [440, 224] on select "Enter Quantity 1 2 3 4 5 6 7 8 9 10 11 12 13 14 15 16 17 18 19 20 Enter Quantity" at bounding box center [467, 233] width 55 height 18
click at [547, 230] on button "Add to Cart" at bounding box center [556, 233] width 115 height 18
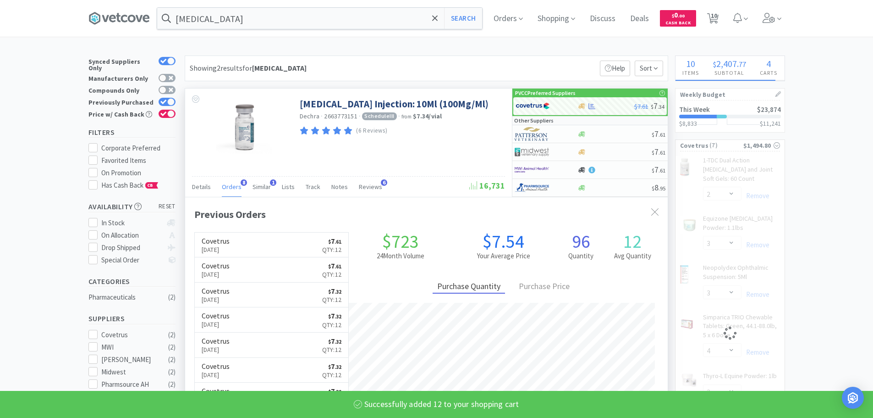
select select "12"
select select "6"
select select "2"
select select "1"
select select "2"
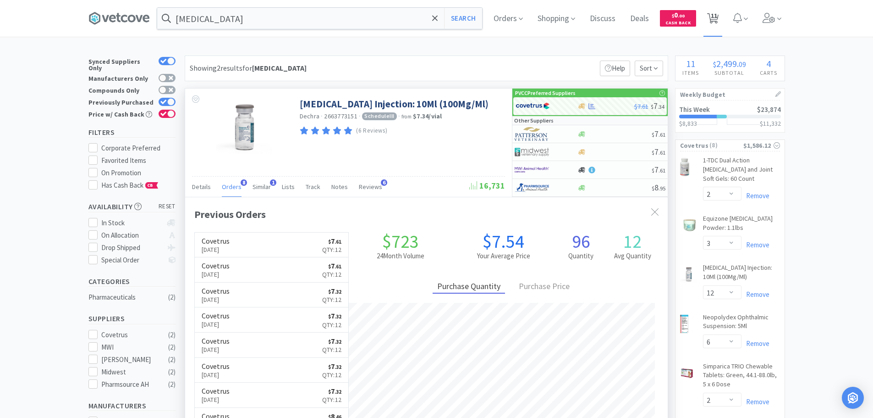
click at [717, 21] on span "11" at bounding box center [714, 15] width 6 height 37
select select "1"
select select "2"
select select "6"
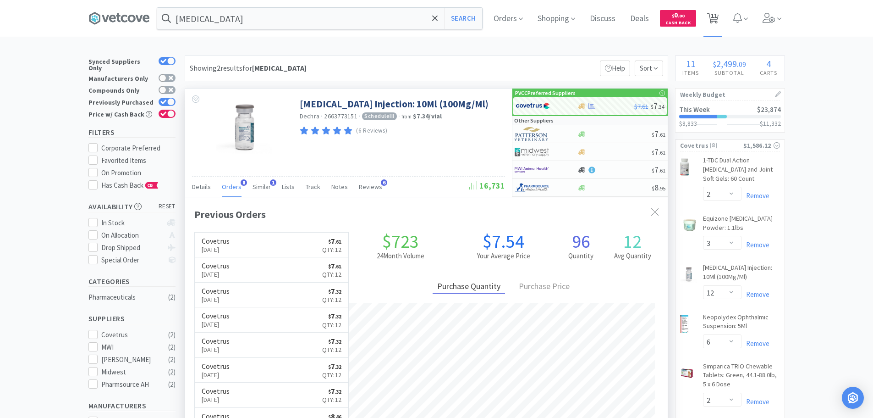
select select "12"
select select "6"
select select "2"
select select "1"
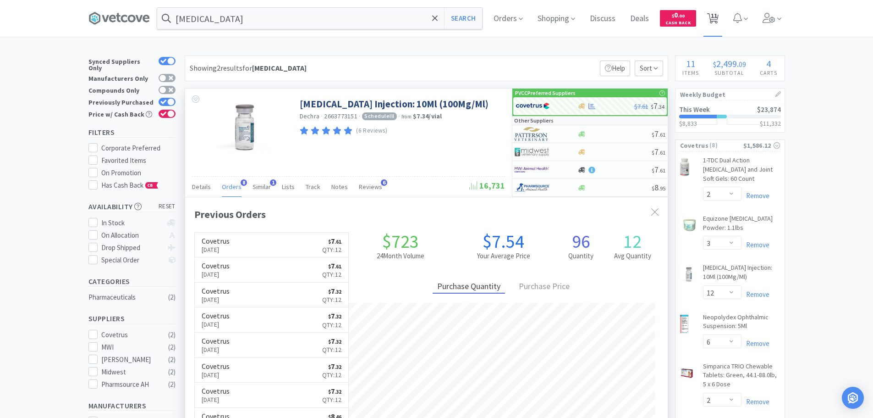
select select "2"
select select "4"
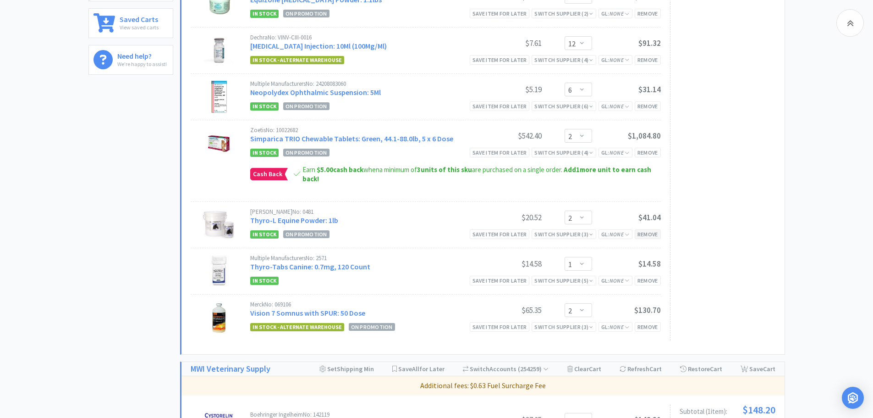
scroll to position [321, 0]
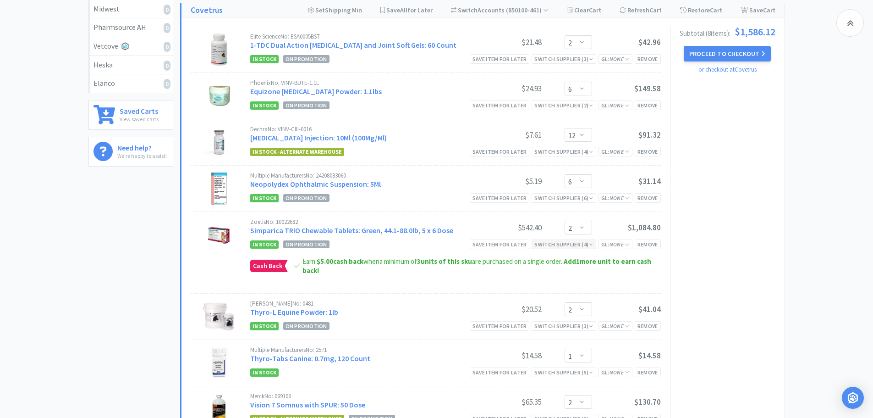
click at [584, 247] on div "Switch Supplier ( 4 )" at bounding box center [564, 244] width 59 height 9
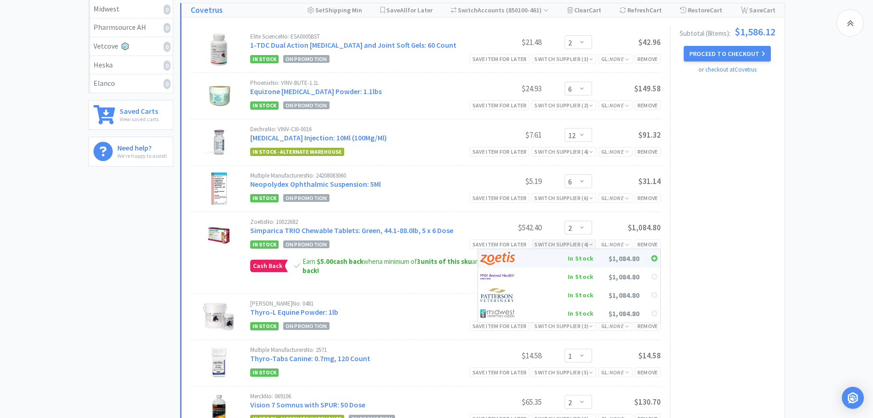
click at [588, 260] on div "In Stock" at bounding box center [560, 258] width 68 height 14
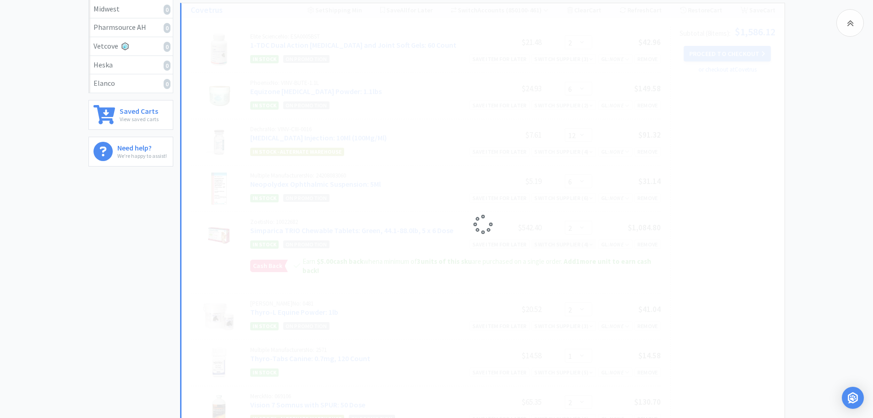
select select "10"
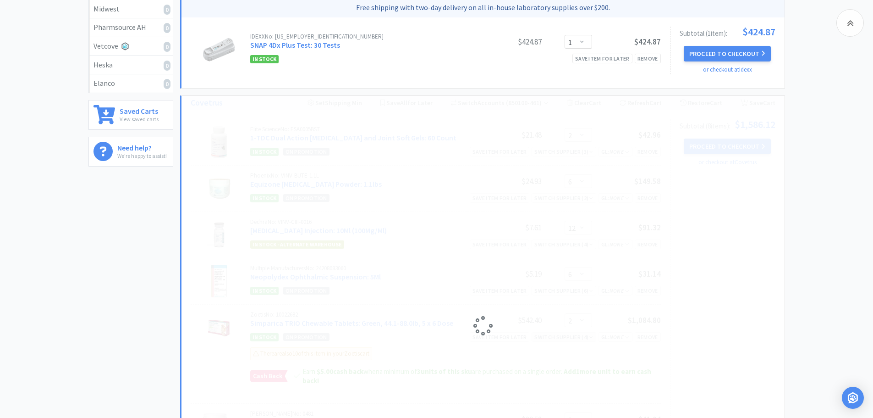
select select "1"
select select "2"
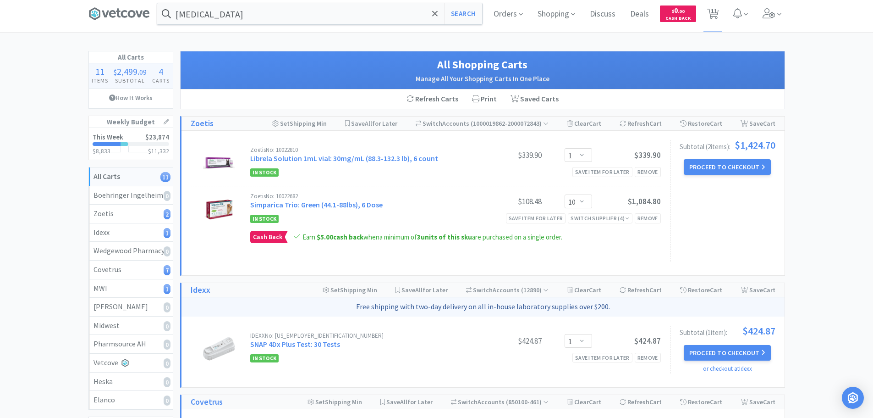
scroll to position [0, 0]
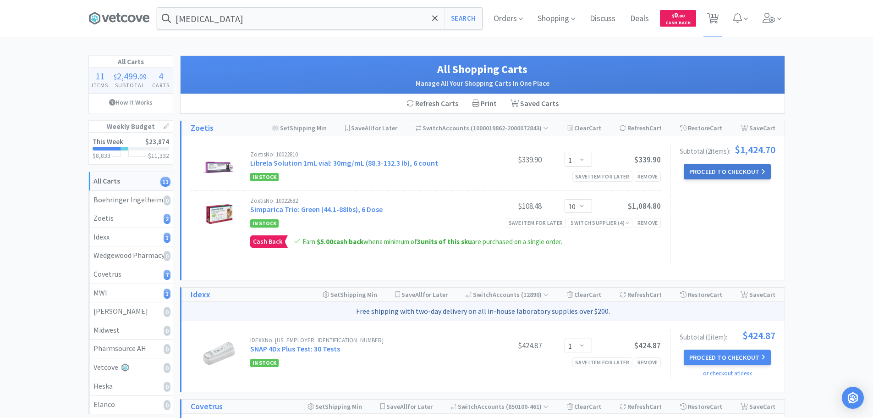
click at [748, 171] on button "Proceed to Checkout" at bounding box center [727, 172] width 87 height 16
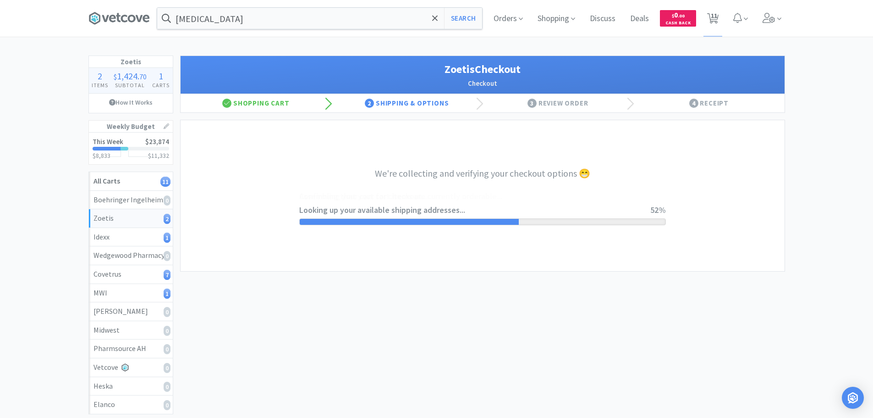
select select "invoice"
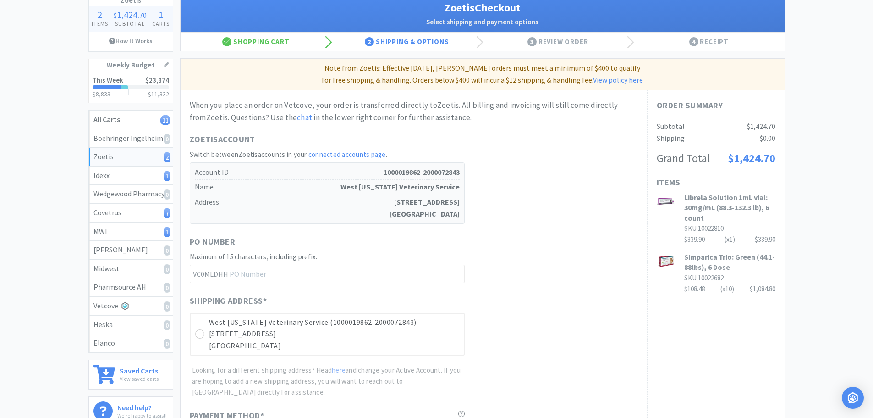
scroll to position [138, 0]
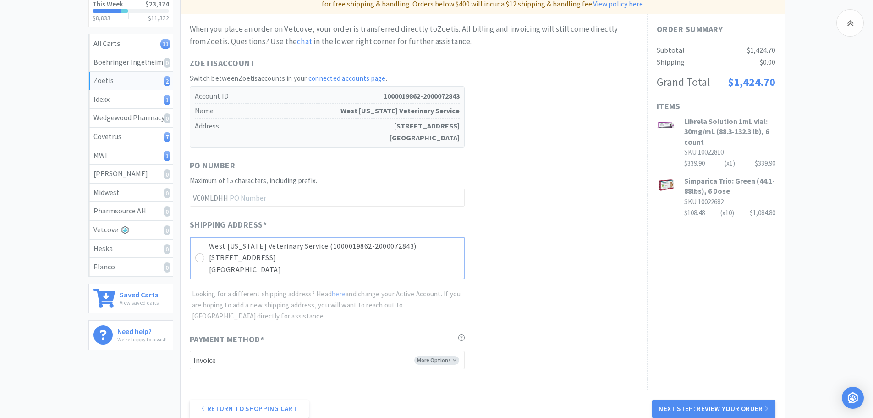
drag, startPoint x: 195, startPoint y: 259, endPoint x: 210, endPoint y: 259, distance: 14.2
click at [195, 259] on div at bounding box center [199, 257] width 9 height 9
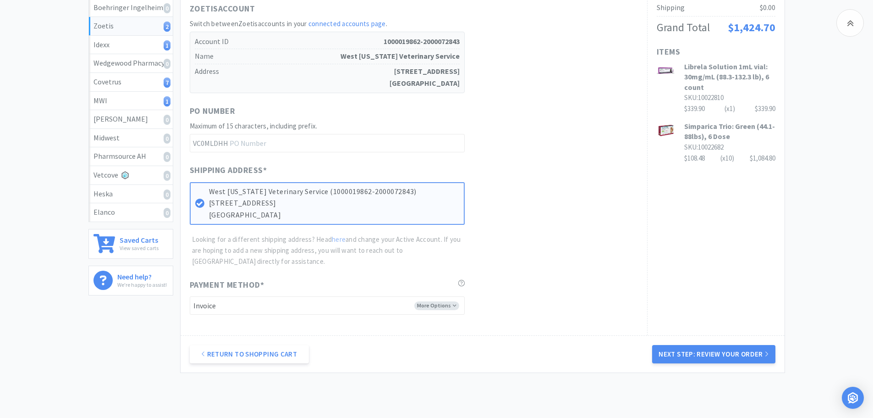
scroll to position [241, 0]
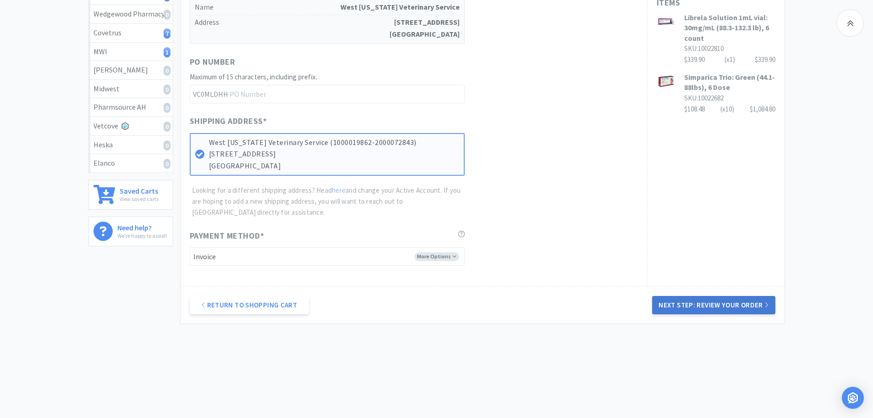
click at [730, 301] on button "Next Step: Review Your Order" at bounding box center [713, 305] width 123 height 18
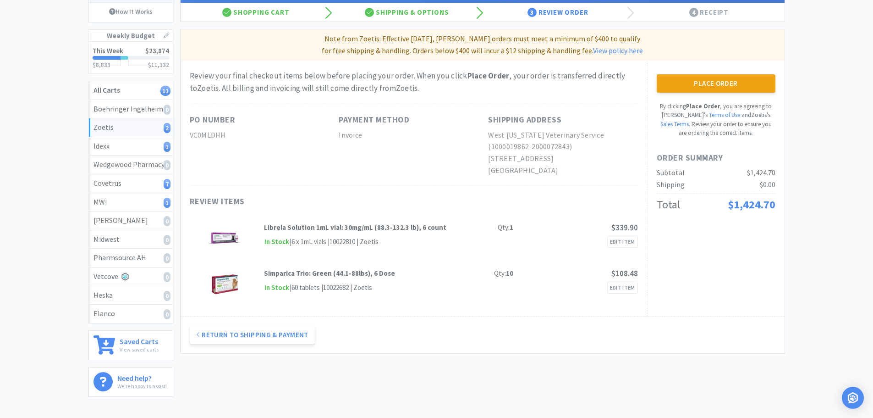
scroll to position [92, 0]
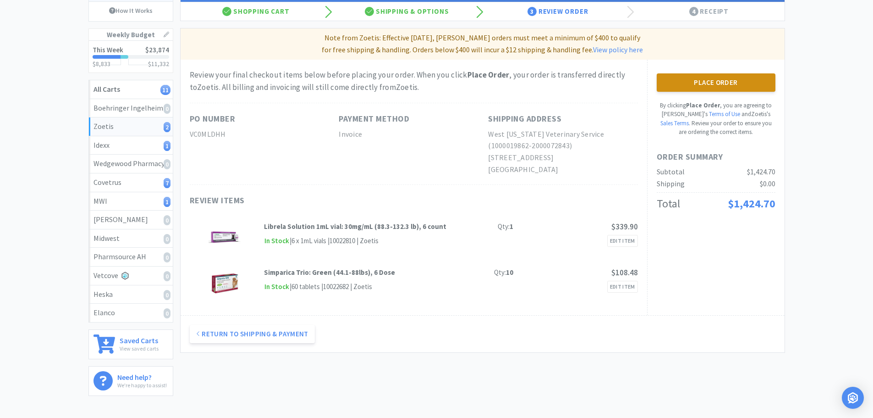
click at [710, 80] on button "Place Order" at bounding box center [716, 82] width 119 height 18
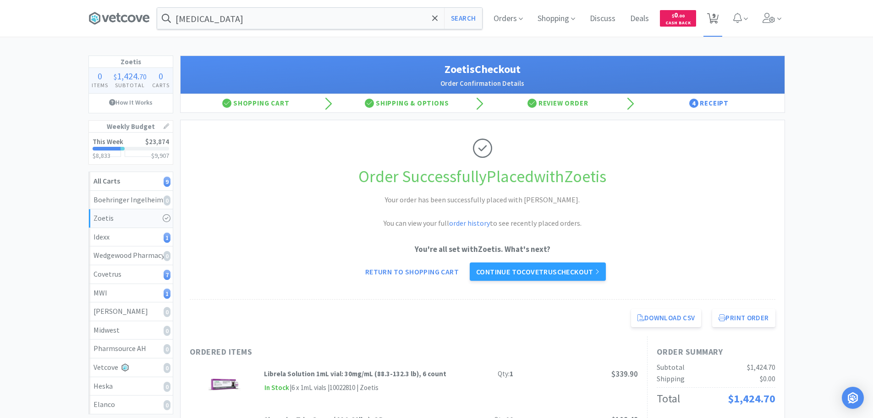
click at [715, 17] on span "9" at bounding box center [713, 15] width 3 height 37
select select "1"
select select "2"
select select "6"
select select "12"
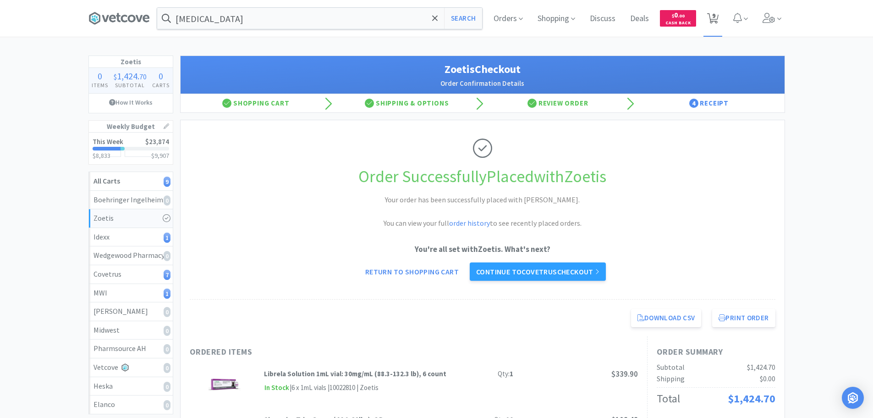
select select "6"
select select "2"
select select "1"
select select "2"
select select "4"
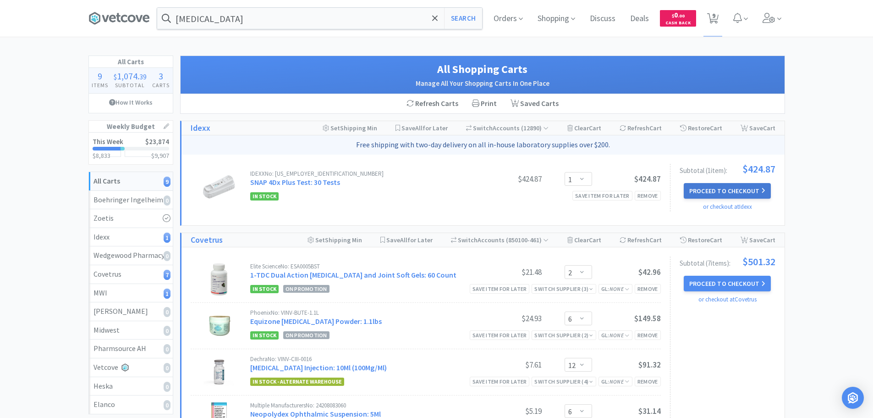
click at [724, 186] on button "Proceed to Checkout" at bounding box center [727, 191] width 87 height 16
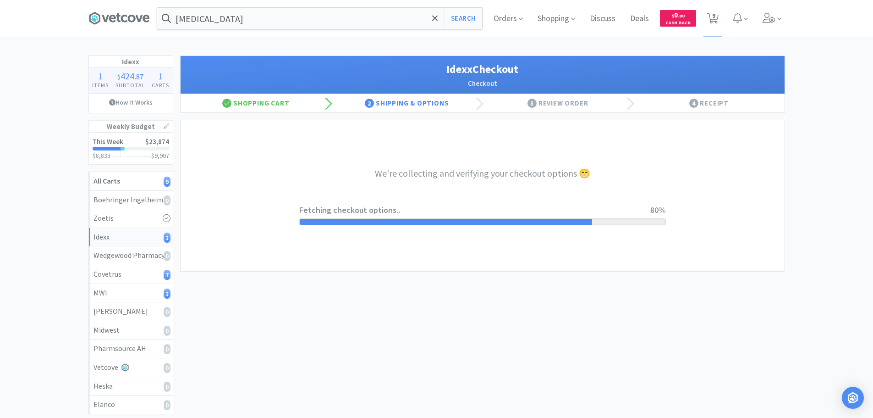
select select "904"
select select "003"
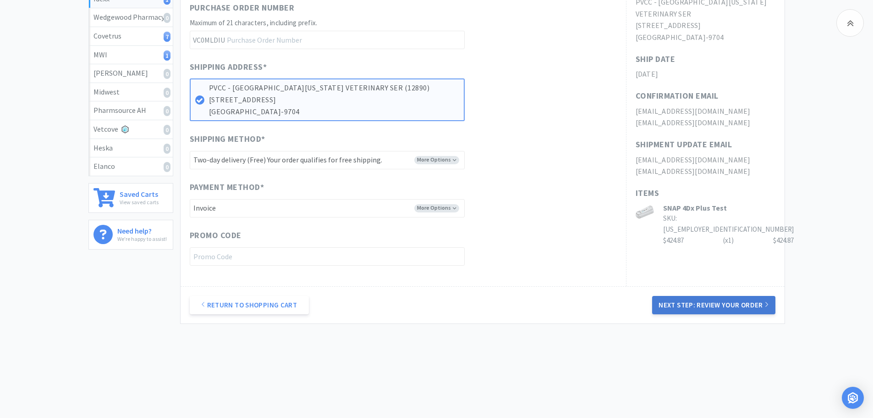
click at [714, 306] on button "Next Step: Review Your Order" at bounding box center [713, 305] width 123 height 18
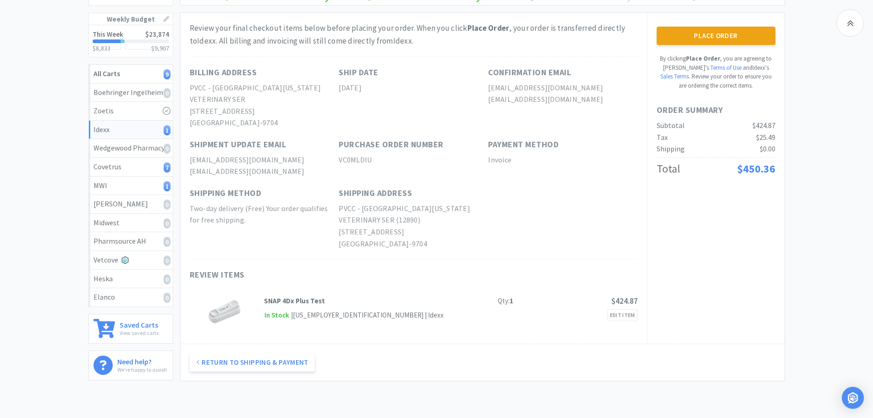
scroll to position [92, 0]
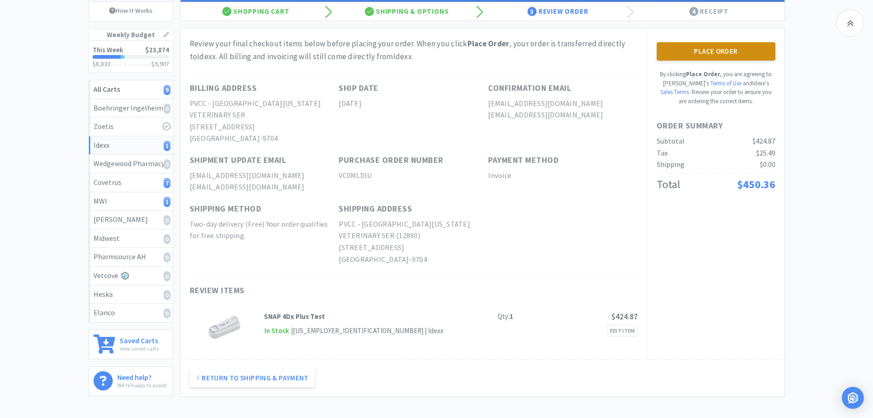
click at [723, 50] on button "Place Order" at bounding box center [716, 51] width 119 height 18
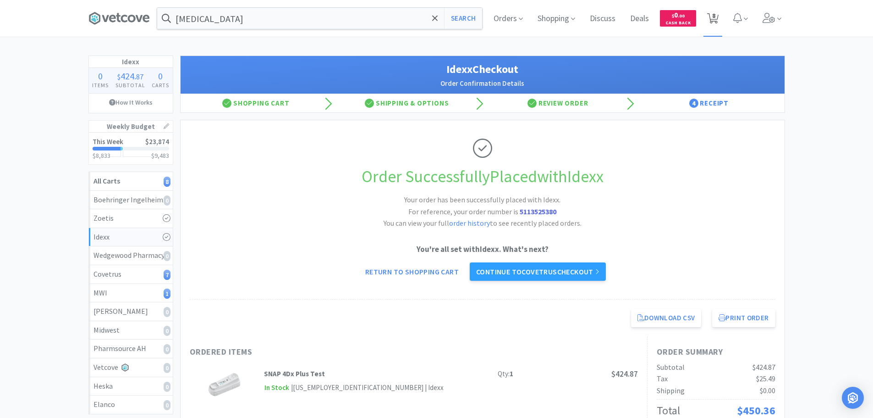
click at [712, 20] on icon at bounding box center [712, 18] width 11 height 10
select select "2"
select select "6"
select select "12"
select select "6"
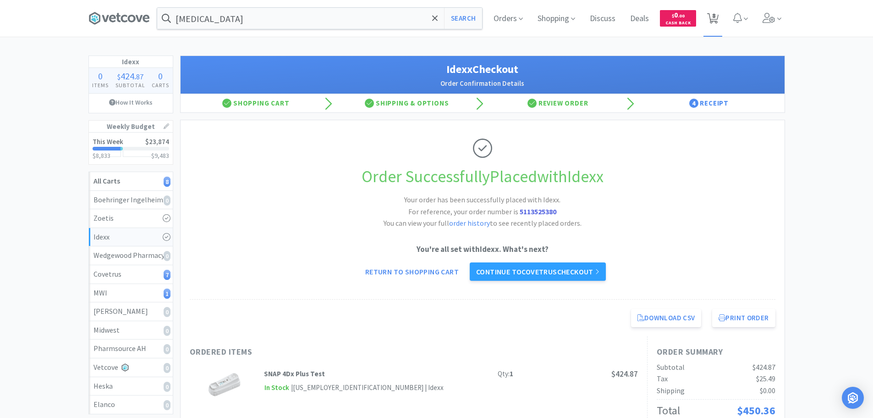
select select "2"
select select "1"
select select "2"
select select "4"
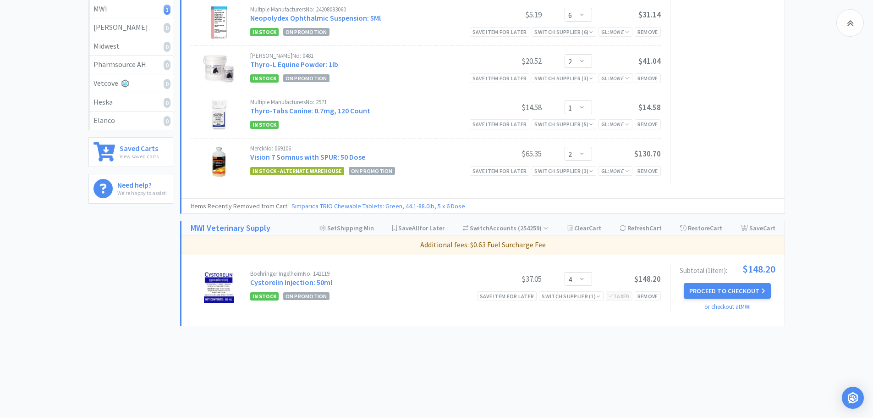
scroll to position [286, 0]
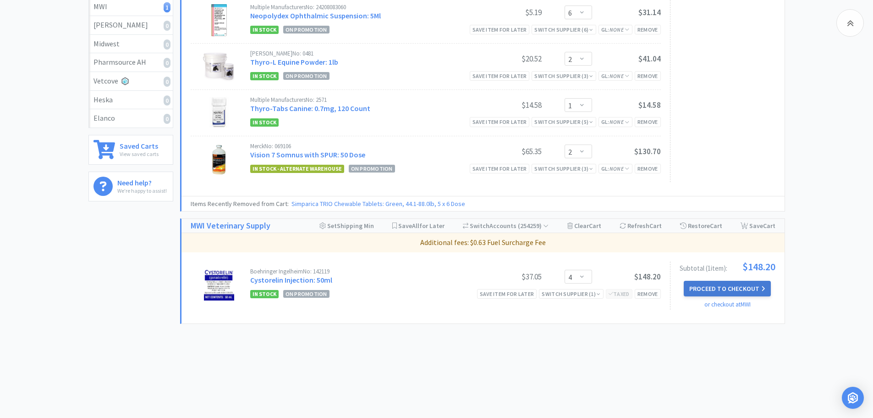
click at [733, 288] on button "Proceed to Checkout" at bounding box center [727, 289] width 87 height 16
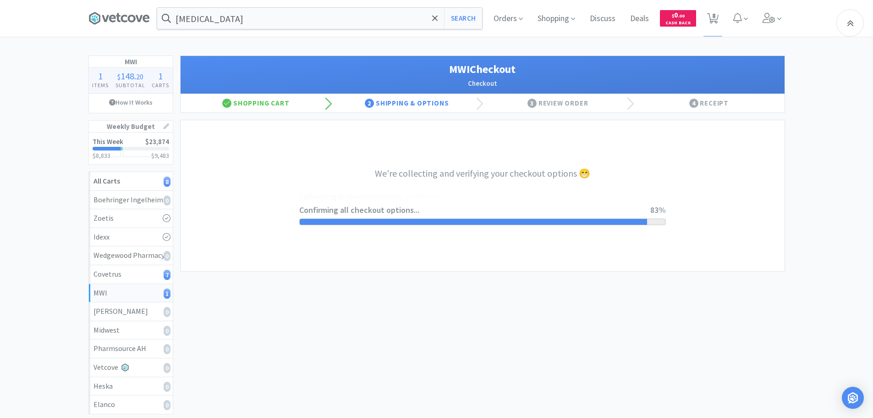
select select "STD_"
select select "FMI"
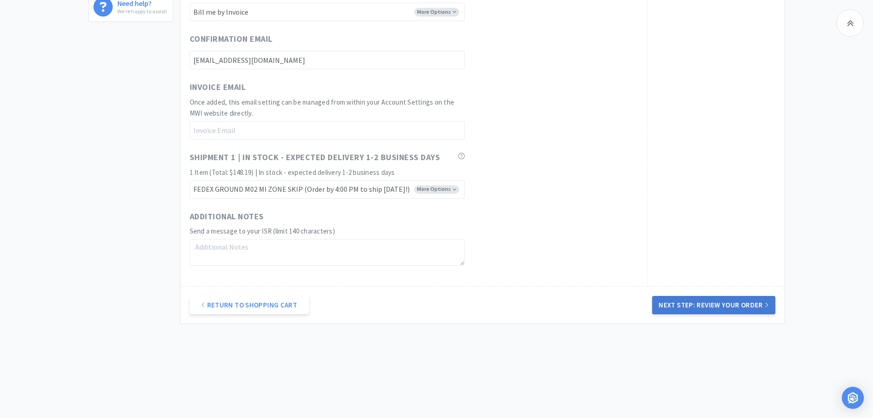
click at [715, 307] on button "Next Step: Review Your Order" at bounding box center [713, 305] width 123 height 18
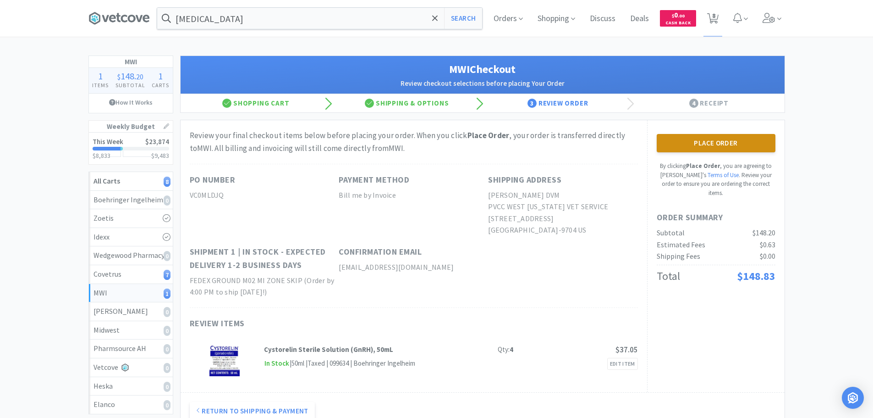
click at [710, 144] on button "Place Order" at bounding box center [716, 143] width 119 height 18
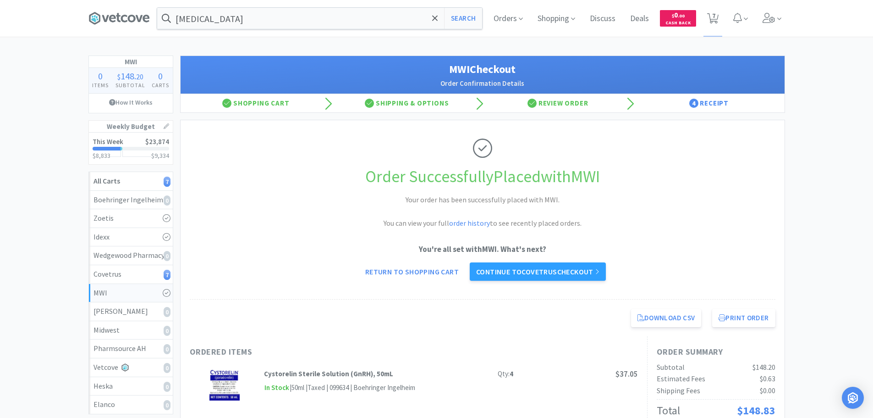
click at [610, 261] on div "You're all set with MWI . What's next? Return to Shopping Cart Continue to Cove…" at bounding box center [483, 262] width 586 height 38
click at [600, 269] on icon at bounding box center [597, 271] width 5 height 7
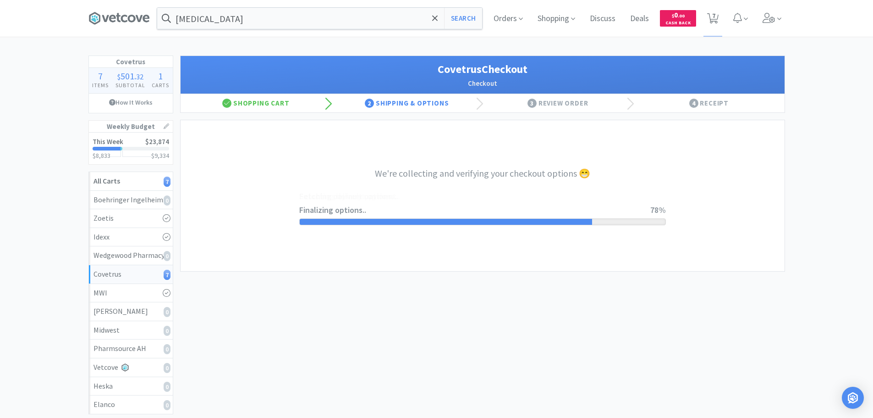
select select "ACCOUNT"
select select "cvt-standard-net"
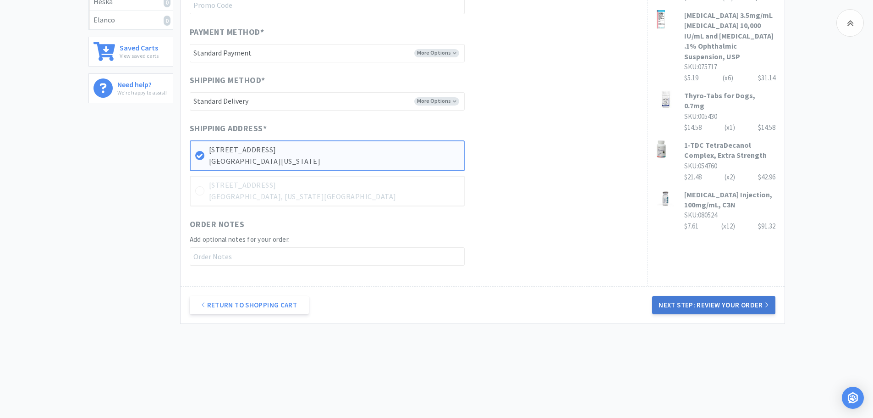
click at [674, 299] on button "Next Step: Review Your Order" at bounding box center [713, 305] width 123 height 18
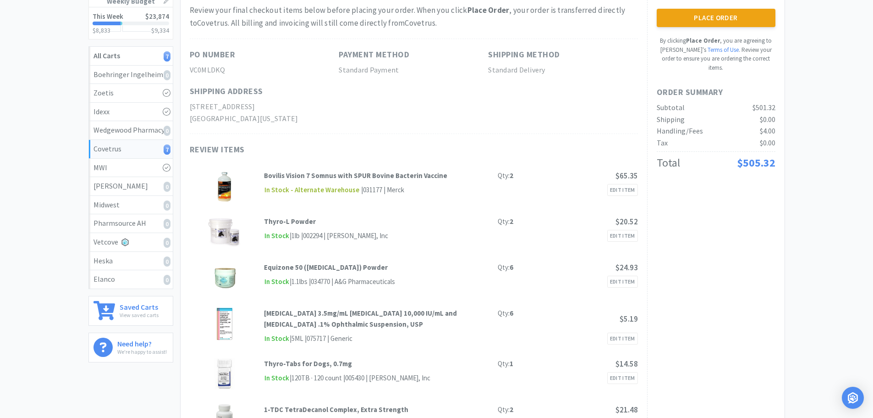
scroll to position [46, 0]
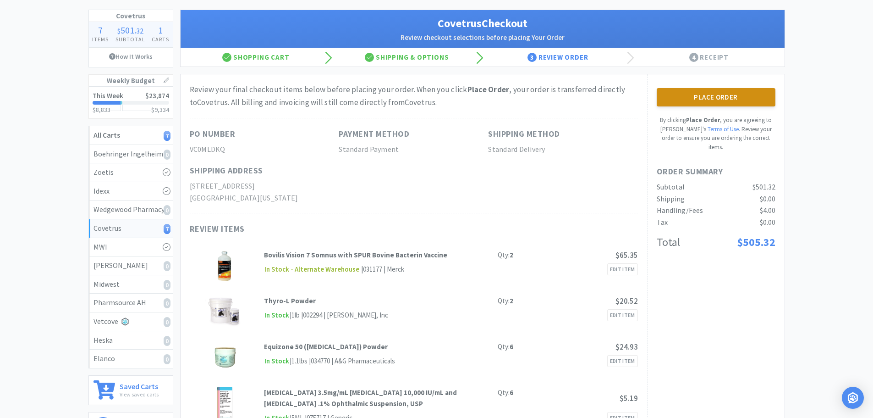
click at [685, 98] on button "Place Order" at bounding box center [716, 97] width 119 height 18
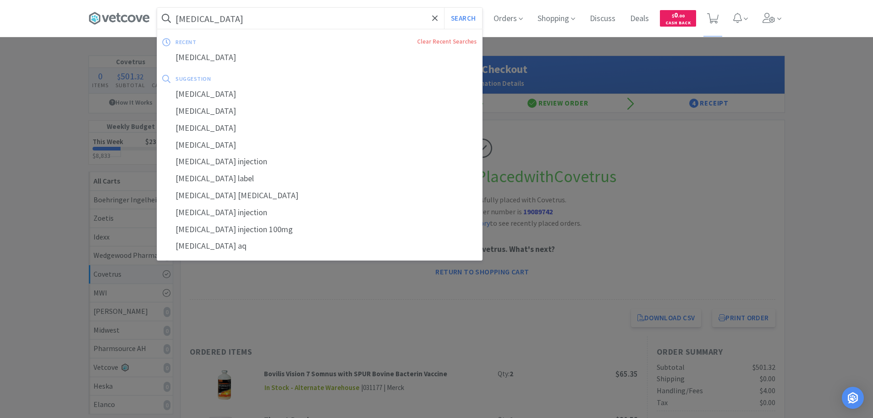
click at [302, 15] on input "[MEDICAL_DATA]" at bounding box center [319, 18] width 325 height 21
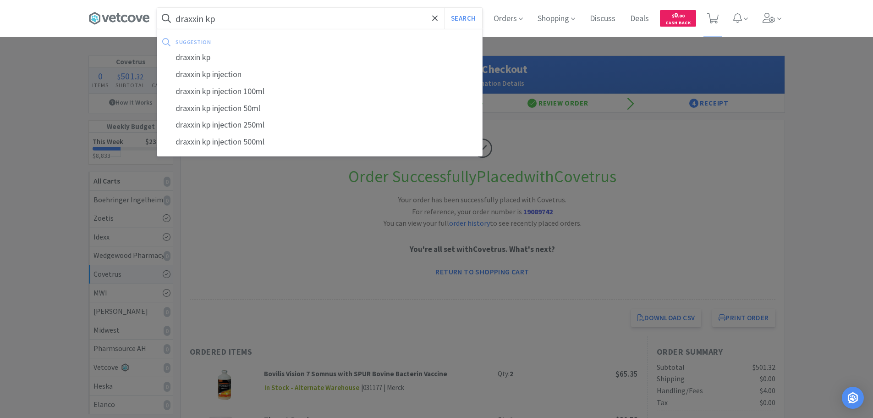
type input "draxxin kp"
click at [444, 8] on button "Search" at bounding box center [463, 18] width 38 height 21
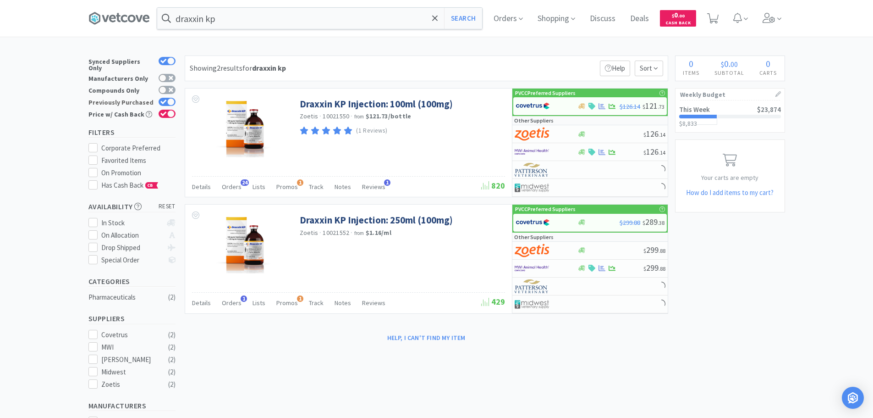
click at [172, 98] on div at bounding box center [170, 101] width 7 height 7
checkbox input "false"
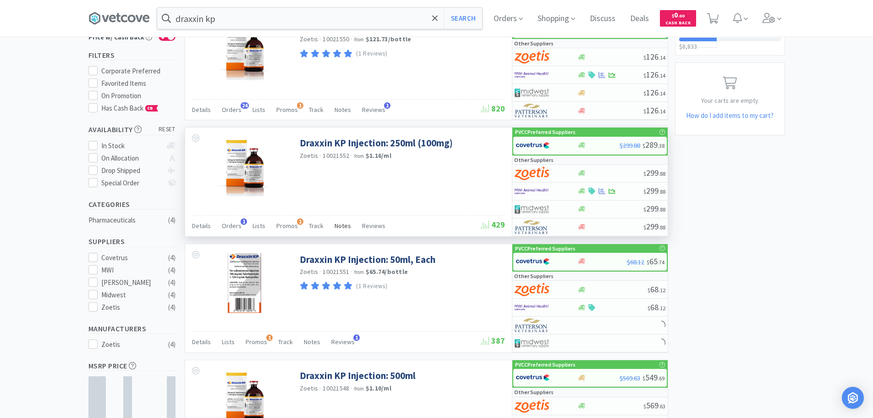
scroll to position [4, 0]
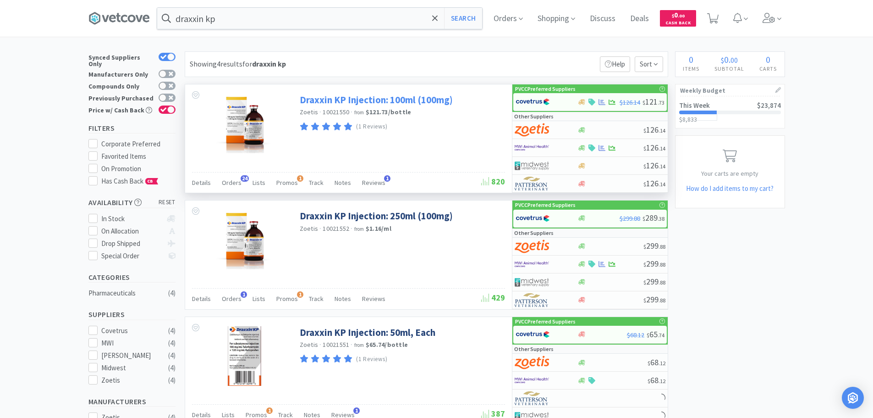
click at [372, 104] on link "Draxxin KP Injection: 100ml (100mg)" at bounding box center [376, 100] width 153 height 12
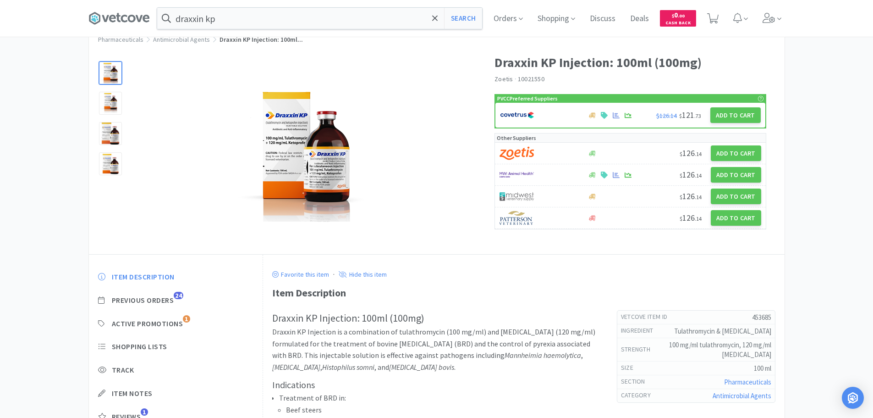
scroll to position [46, 0]
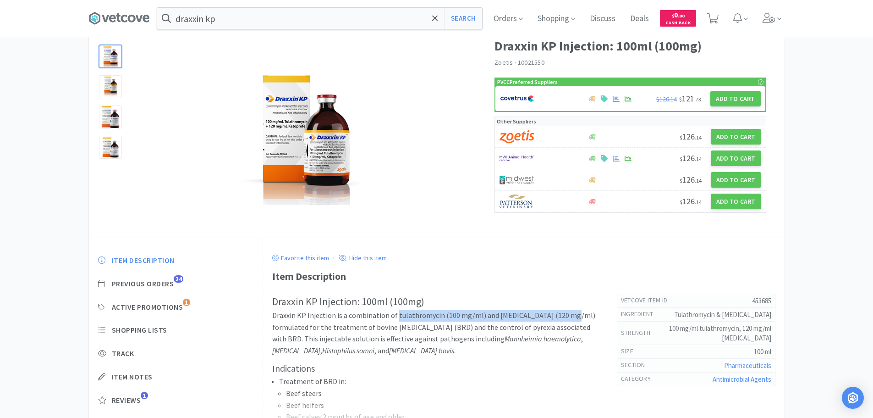
drag, startPoint x: 395, startPoint y: 313, endPoint x: 564, endPoint y: 317, distance: 169.7
click at [564, 317] on p "Draxxin KP Injection is a combination of tulathromycin (100 mg/ml) and [MEDICAL…" at bounding box center [435, 332] width 326 height 47
copy p "tulathromycin (100 mg/ml) and [MEDICAL_DATA] (120 mg/ml)"
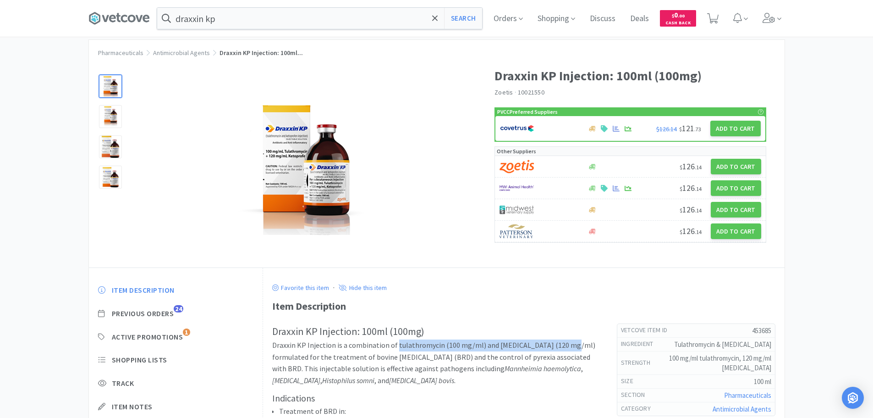
scroll to position [0, 0]
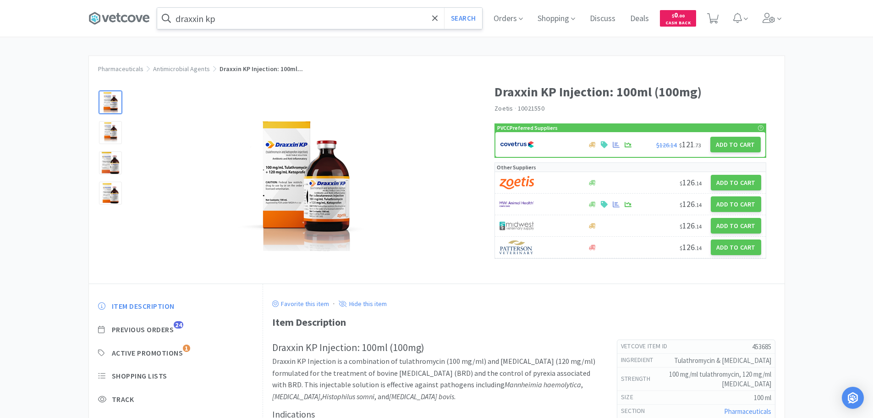
click at [306, 20] on input "draxxin kp" at bounding box center [319, 18] width 325 height 21
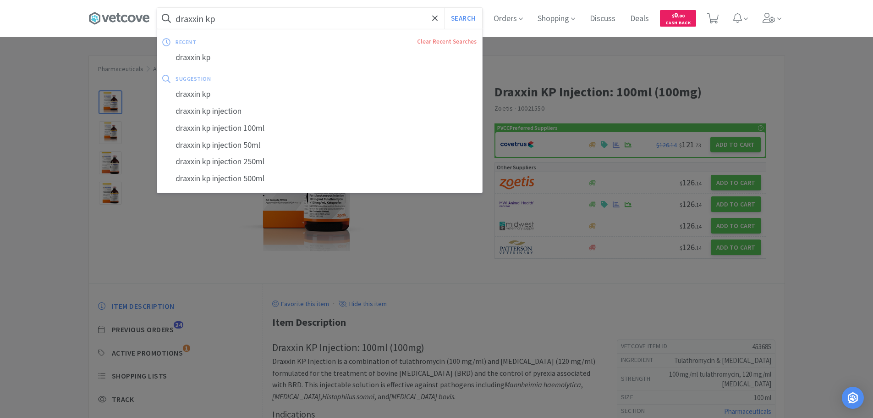
paste input "tulathromycin (100 mg/ml) and [MEDICAL_DATA] (120 mg/ml)"
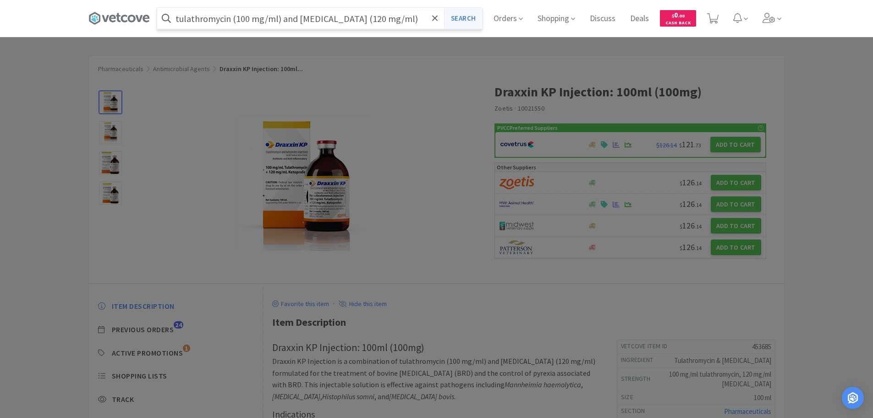
click at [476, 19] on button "Search" at bounding box center [463, 18] width 38 height 21
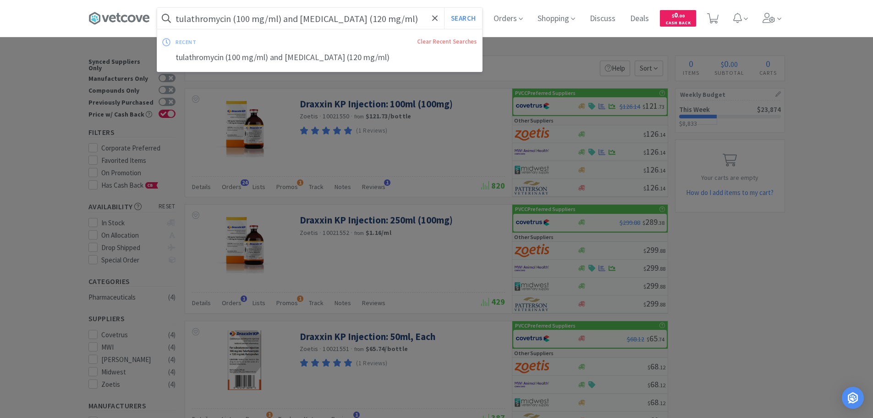
paste input "072957"
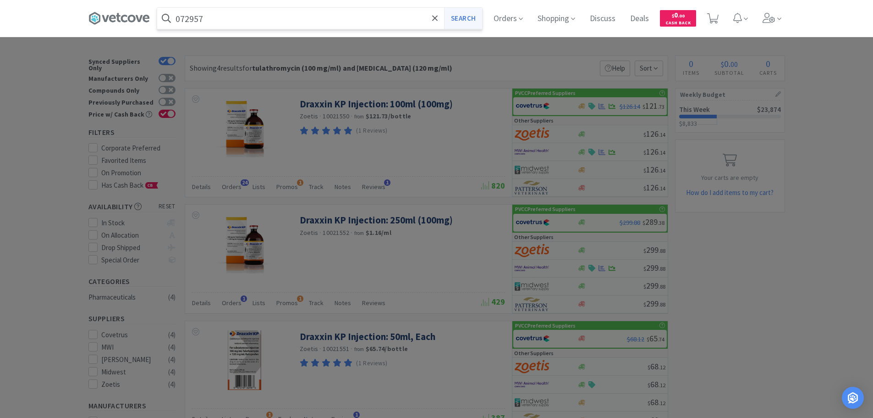
type input "072957"
click at [473, 22] on button "Search" at bounding box center [463, 18] width 38 height 21
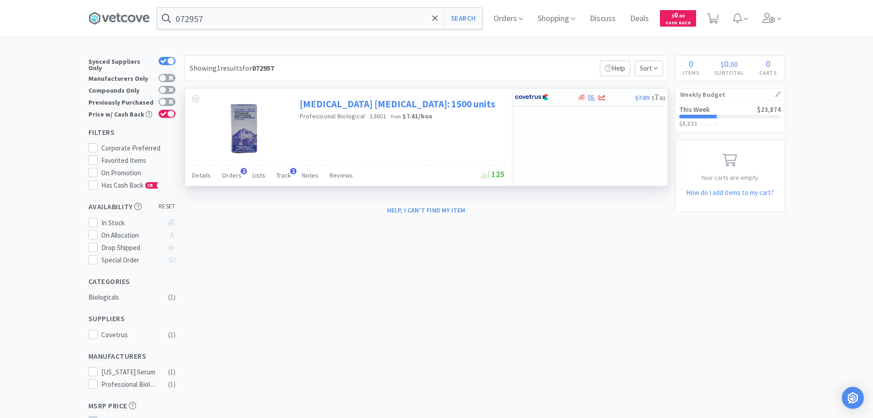
click at [358, 102] on link "[MEDICAL_DATA] [MEDICAL_DATA]: 1500 units" at bounding box center [398, 104] width 196 height 12
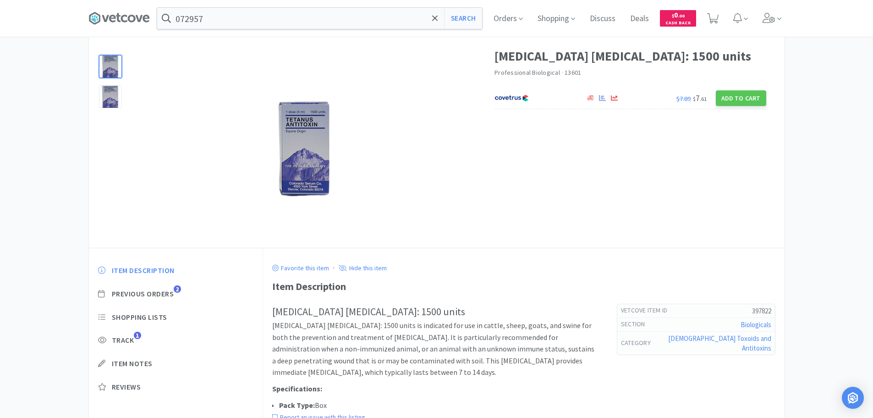
scroll to position [15, 0]
